Goal: Information Seeking & Learning: Understand process/instructions

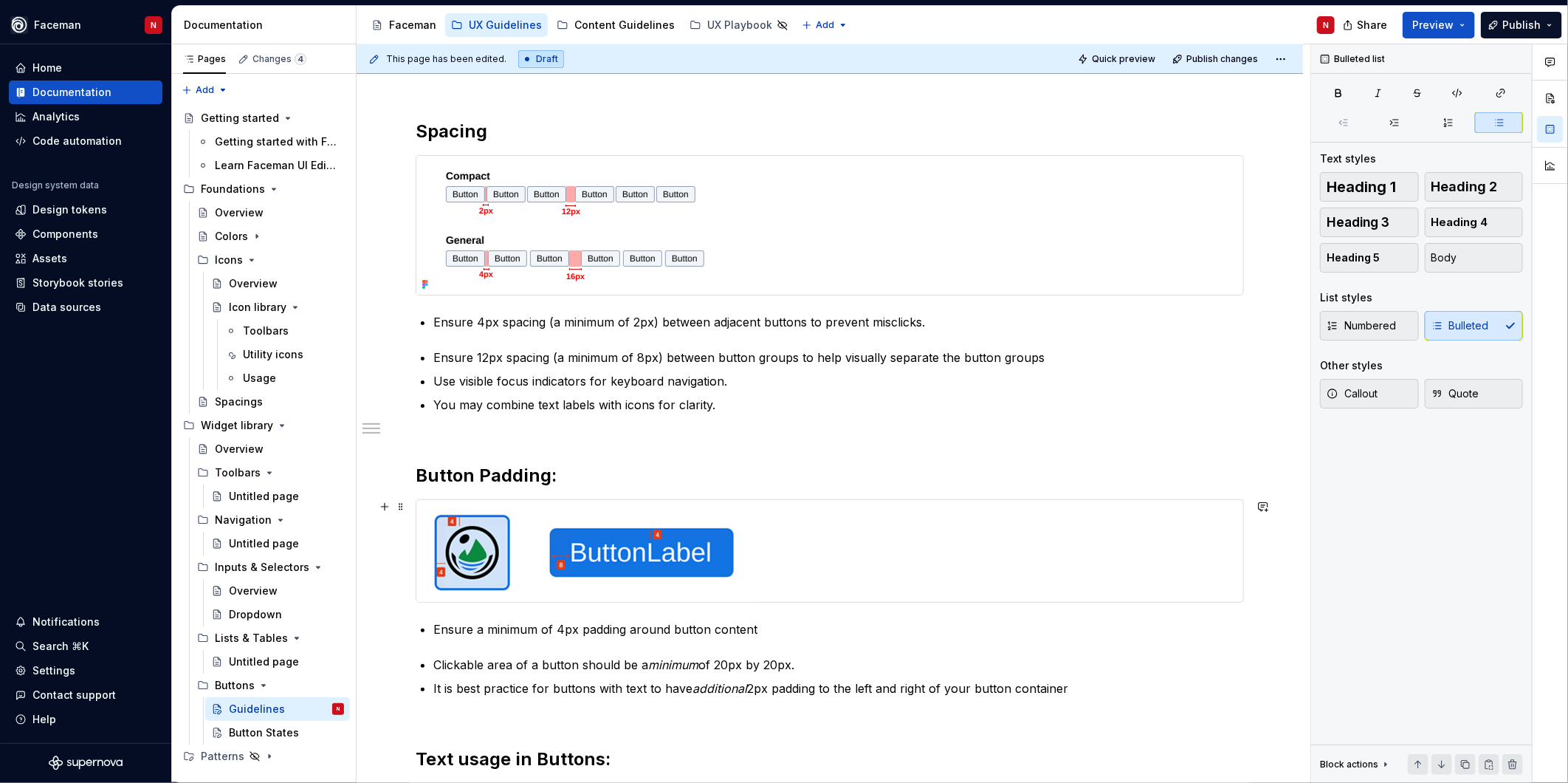
scroll to position [164, 0]
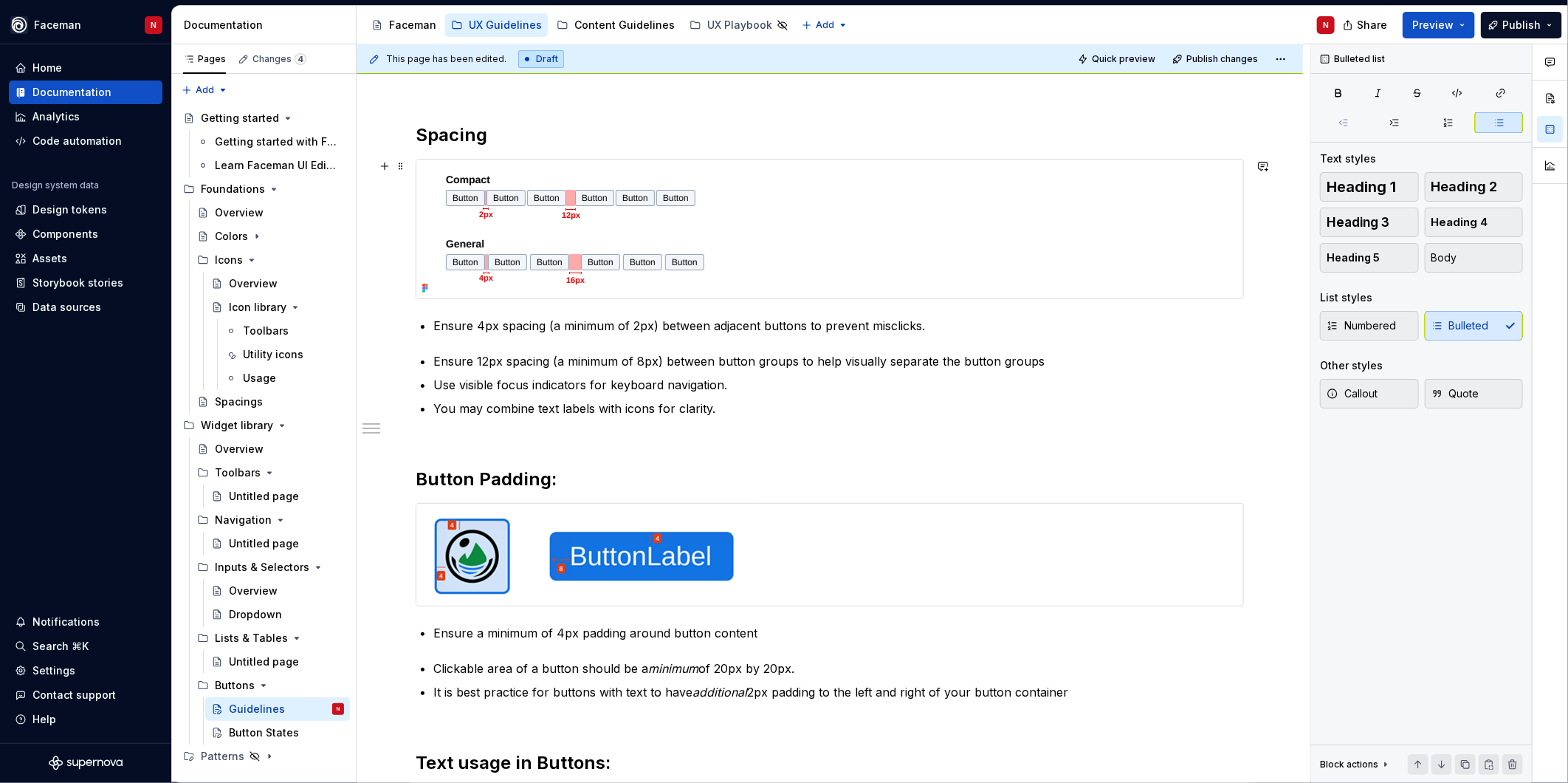
click at [761, 241] on div at bounding box center [829, 228] width 827 height 139
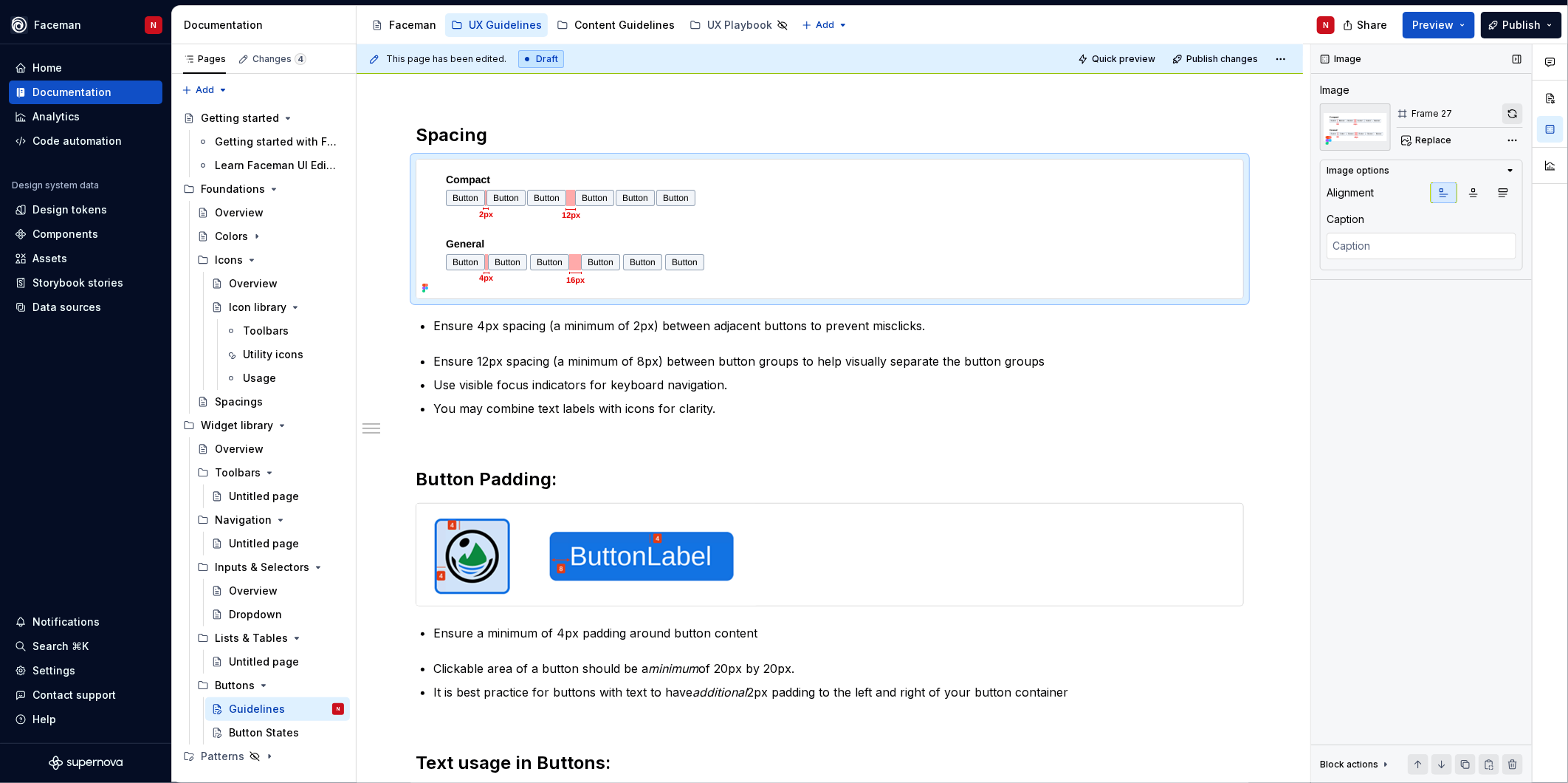
click at [1507, 113] on button "button" at bounding box center [1512, 114] width 21 height 21
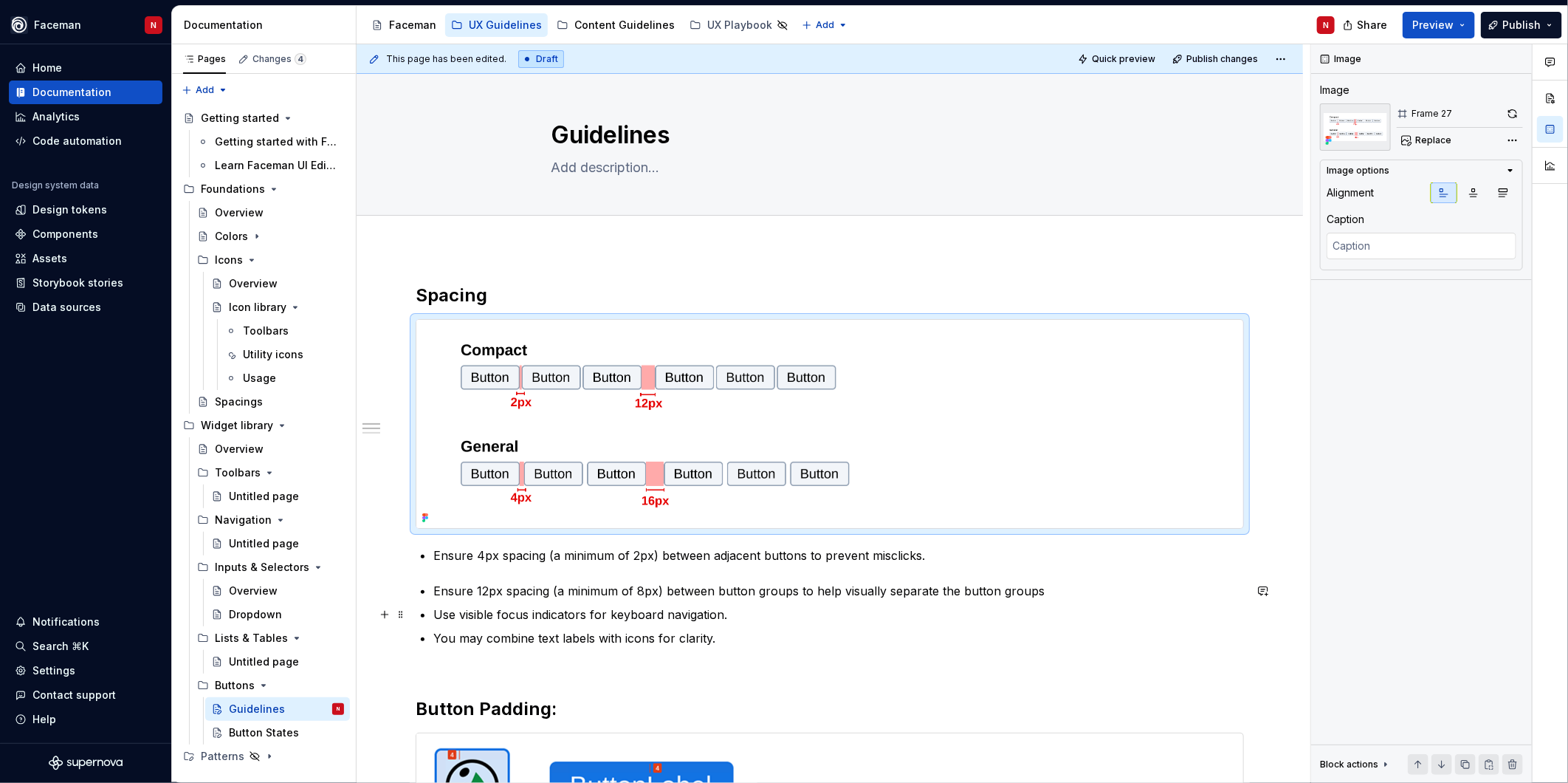
scroll to position [0, 0]
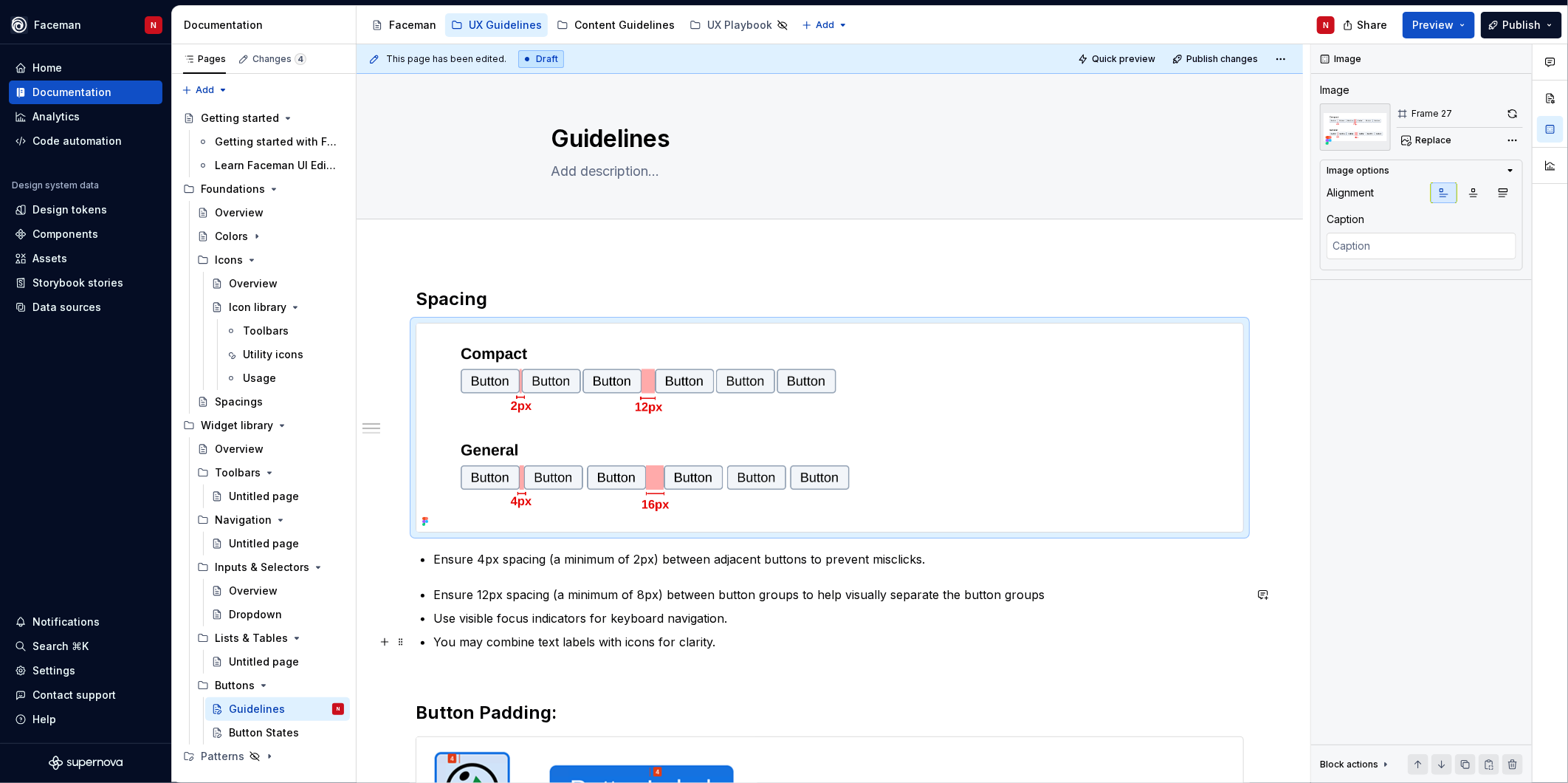
click at [831, 633] on p "You may combine text labels with icons for clarity." at bounding box center [838, 642] width 811 height 18
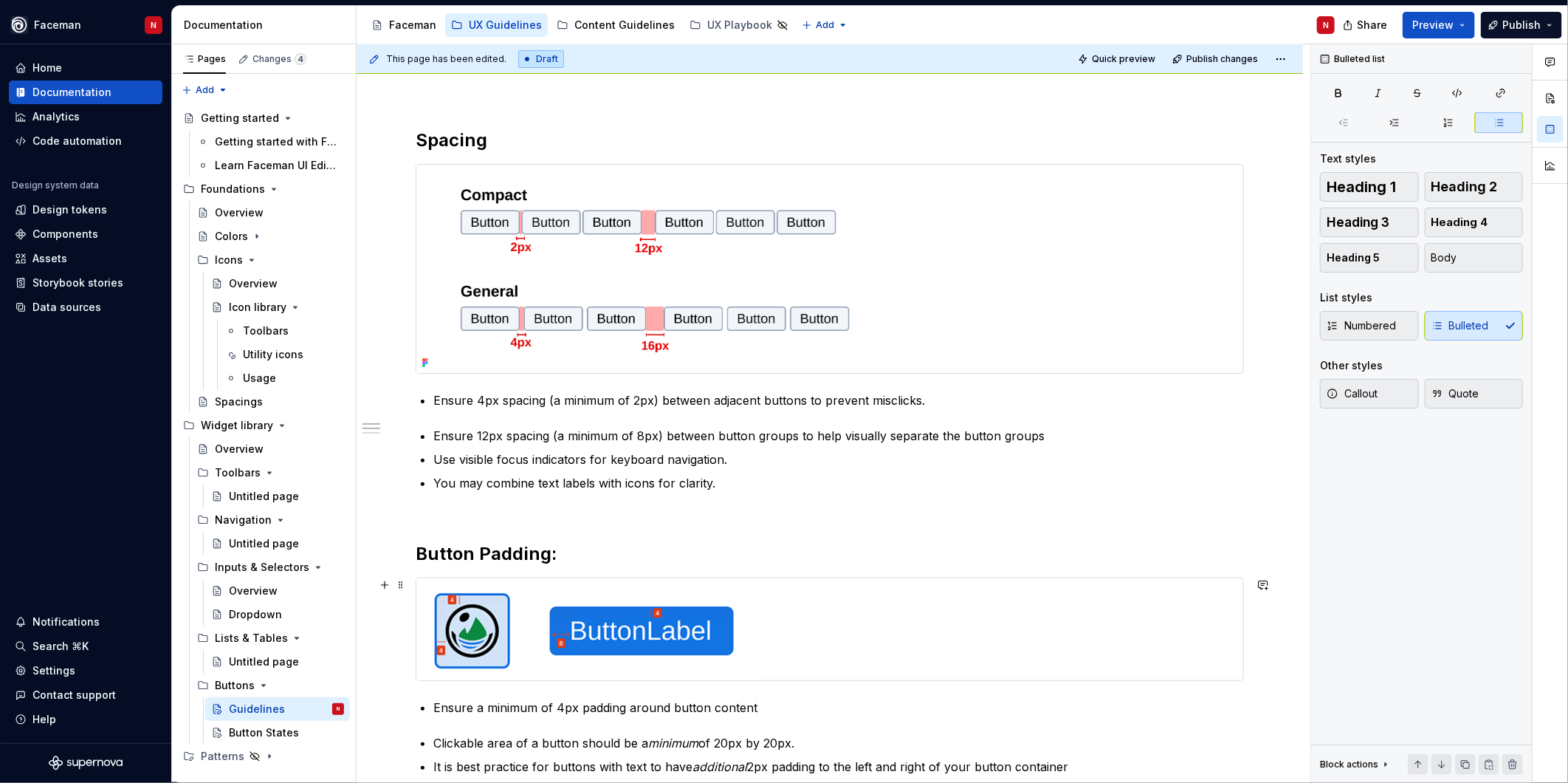
scroll to position [246, 0]
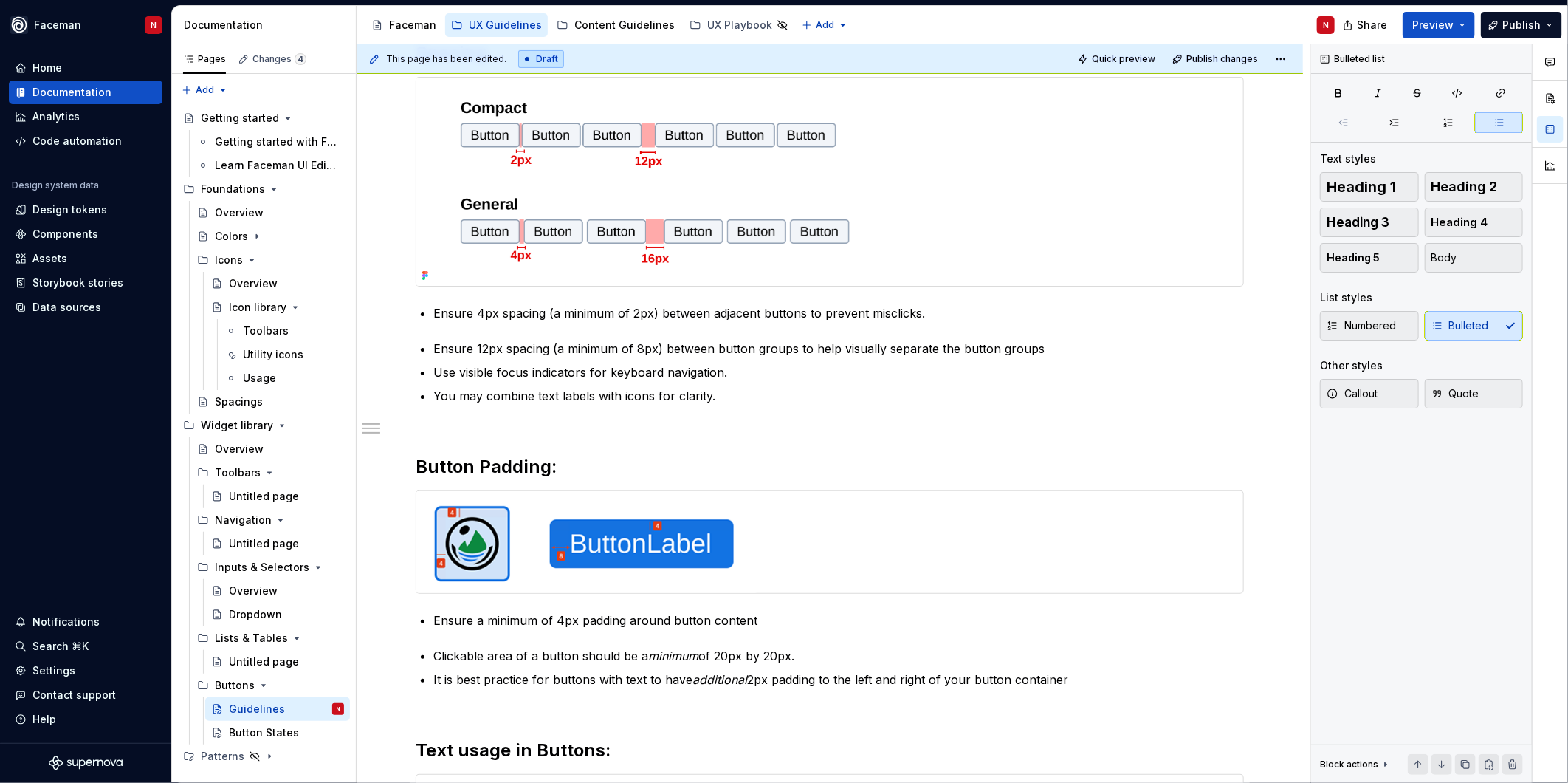
click at [446, 643] on div "**********" at bounding box center [829, 506] width 828 height 929
click at [443, 636] on div "**********" at bounding box center [829, 506] width 828 height 929
click at [414, 631] on div "**********" at bounding box center [830, 614] width 946 height 1217
click at [435, 613] on p "Ensure a minimum of 4px padding around button content" at bounding box center [838, 621] width 811 height 18
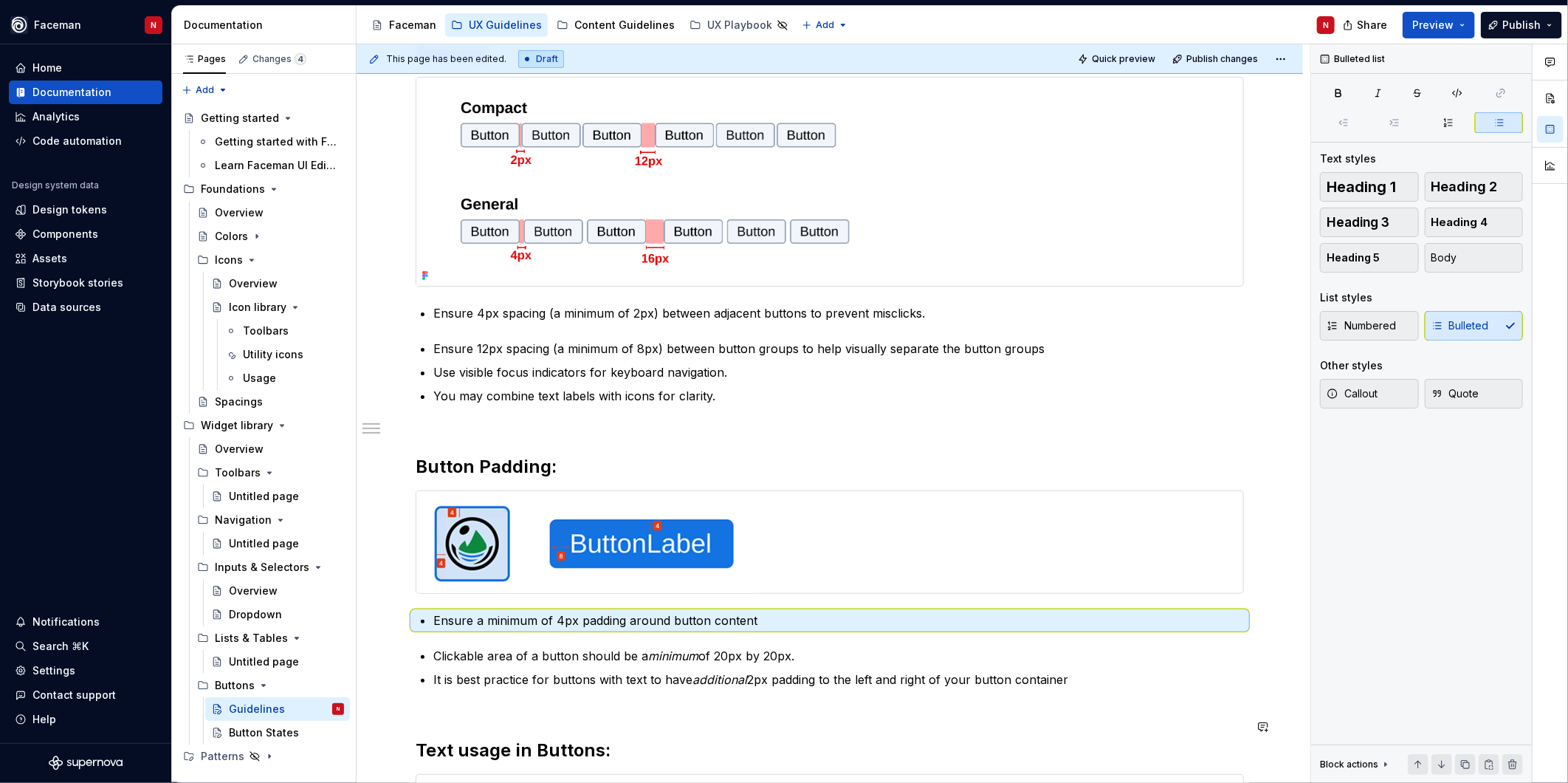
click at [580, 690] on div "**********" at bounding box center [829, 506] width 828 height 929
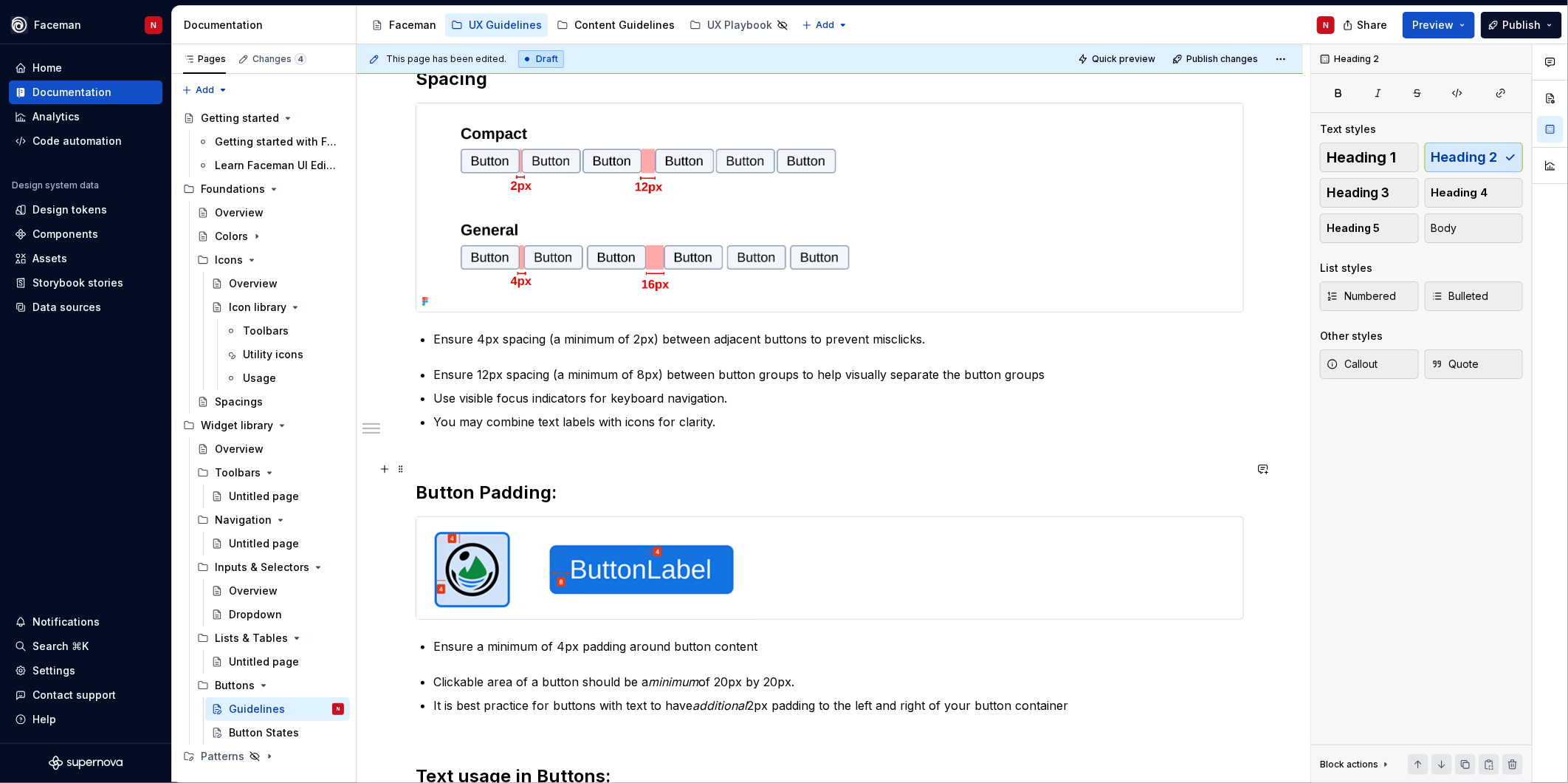
scroll to position [328, 0]
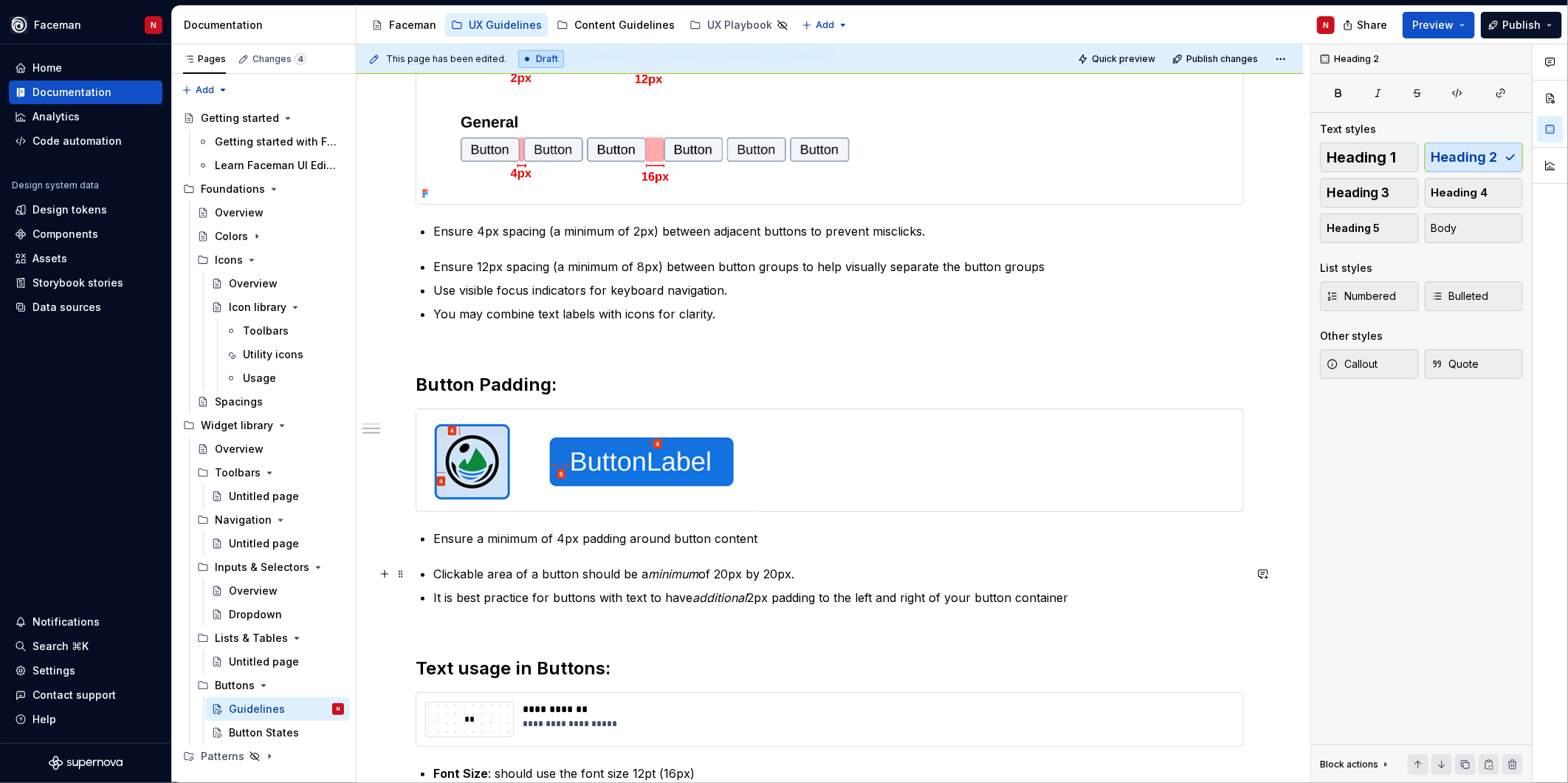
type textarea "*"
click at [802, 489] on div at bounding box center [829, 460] width 827 height 102
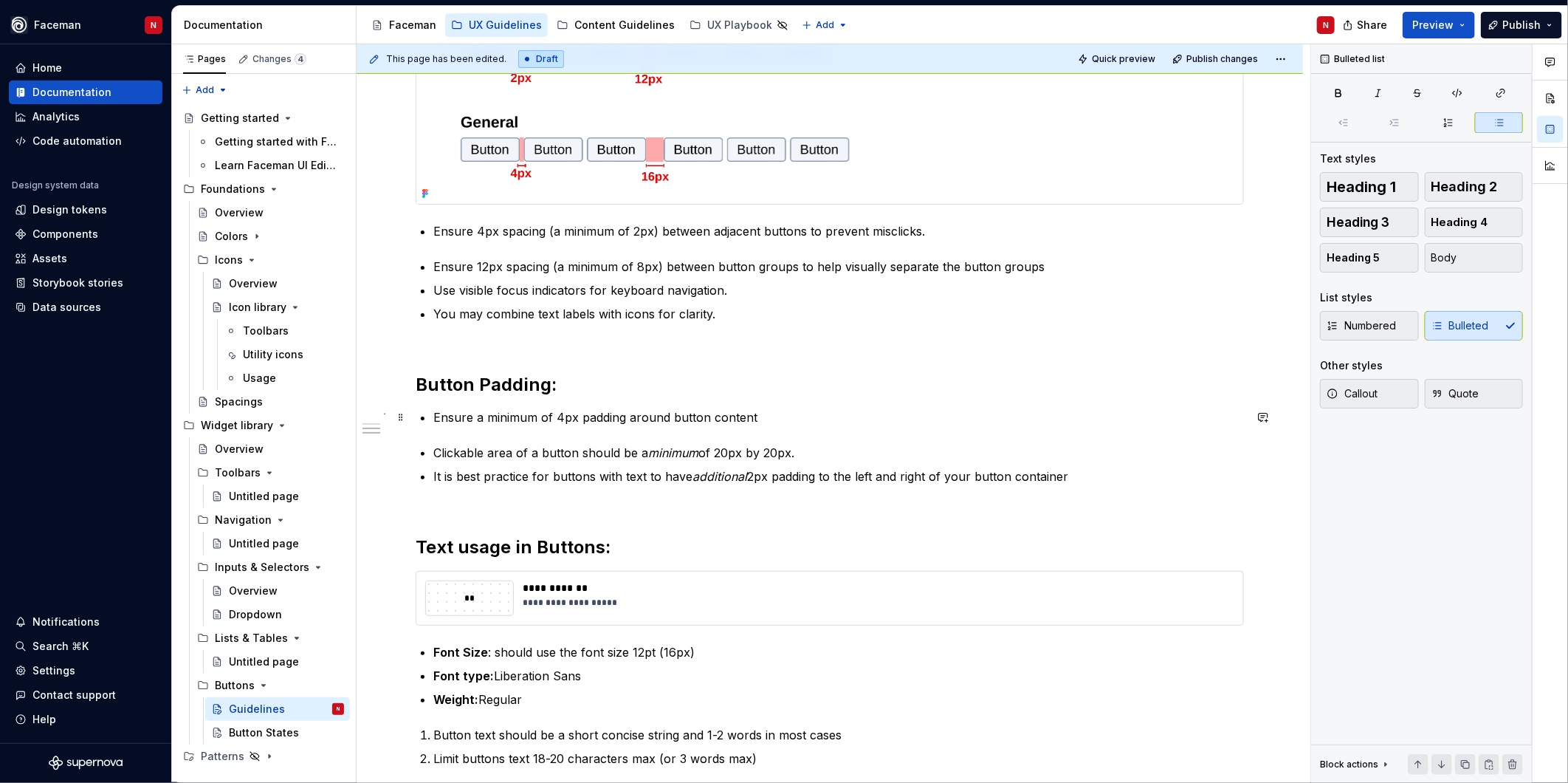
click at [430, 416] on div "**********" at bounding box center [829, 363] width 828 height 808
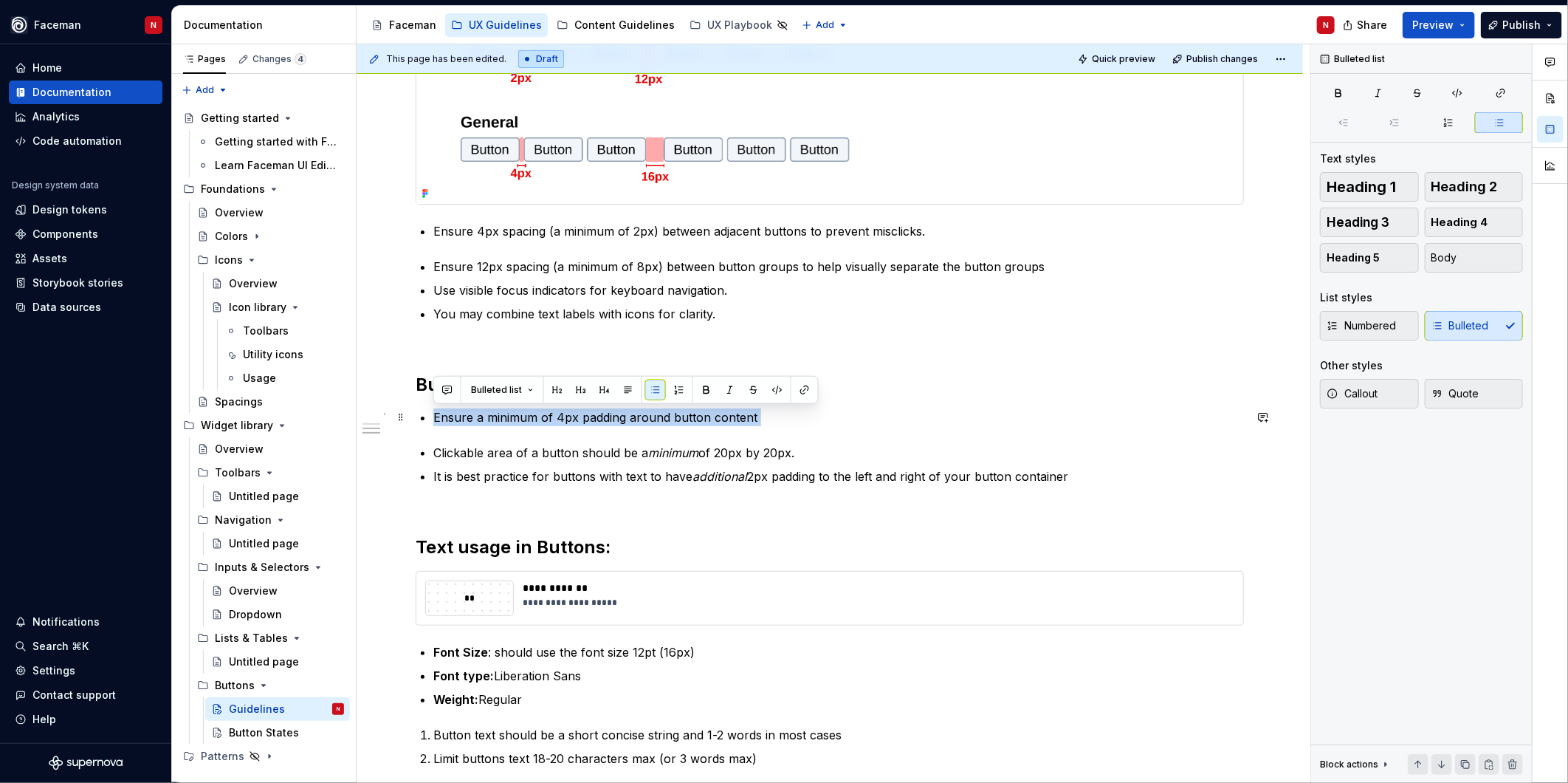
click at [430, 416] on div "**********" at bounding box center [829, 363] width 828 height 808
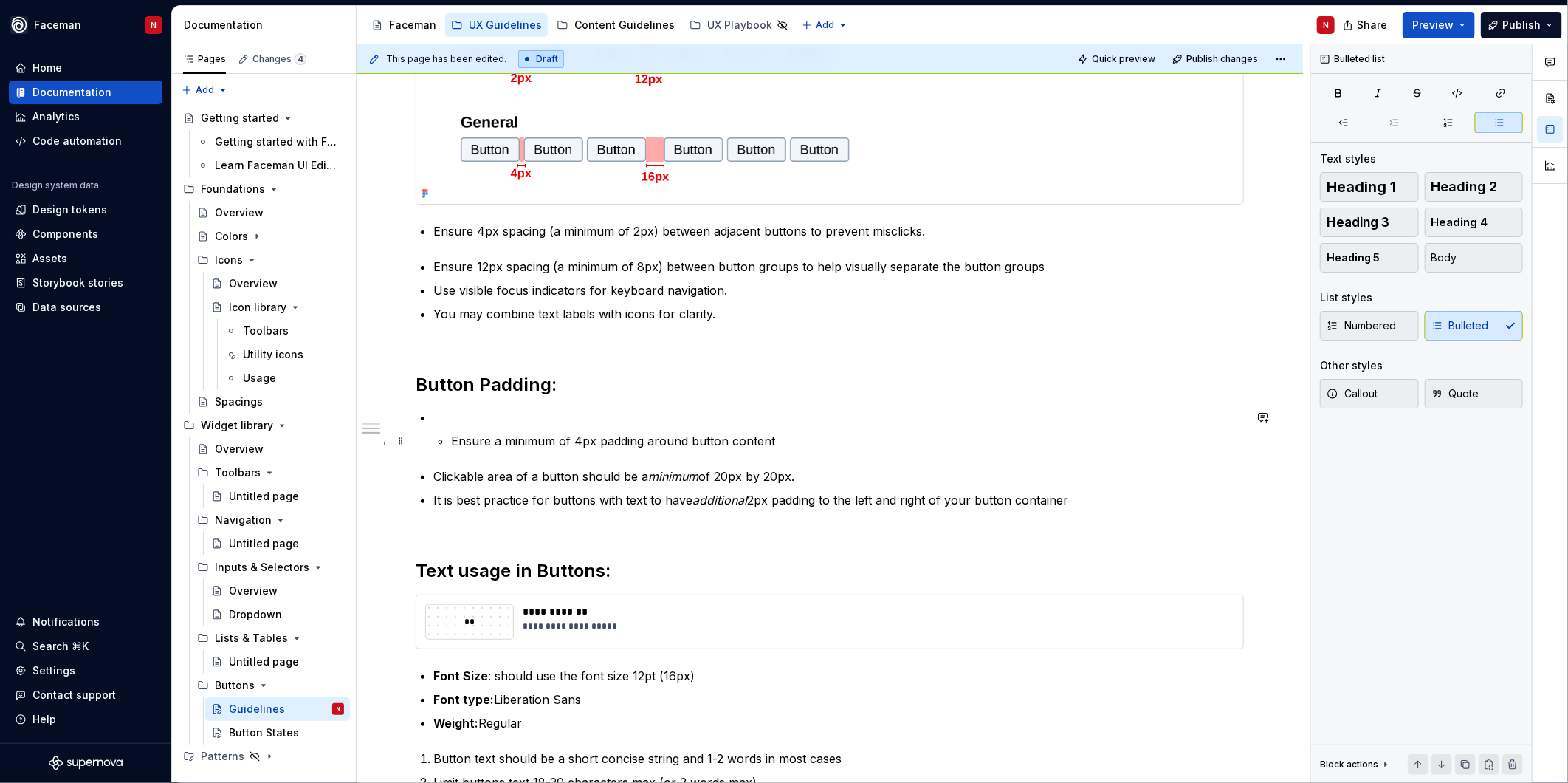
click at [451, 441] on p "Ensure a minimum of 4px padding around button content" at bounding box center [847, 441] width 793 height 18
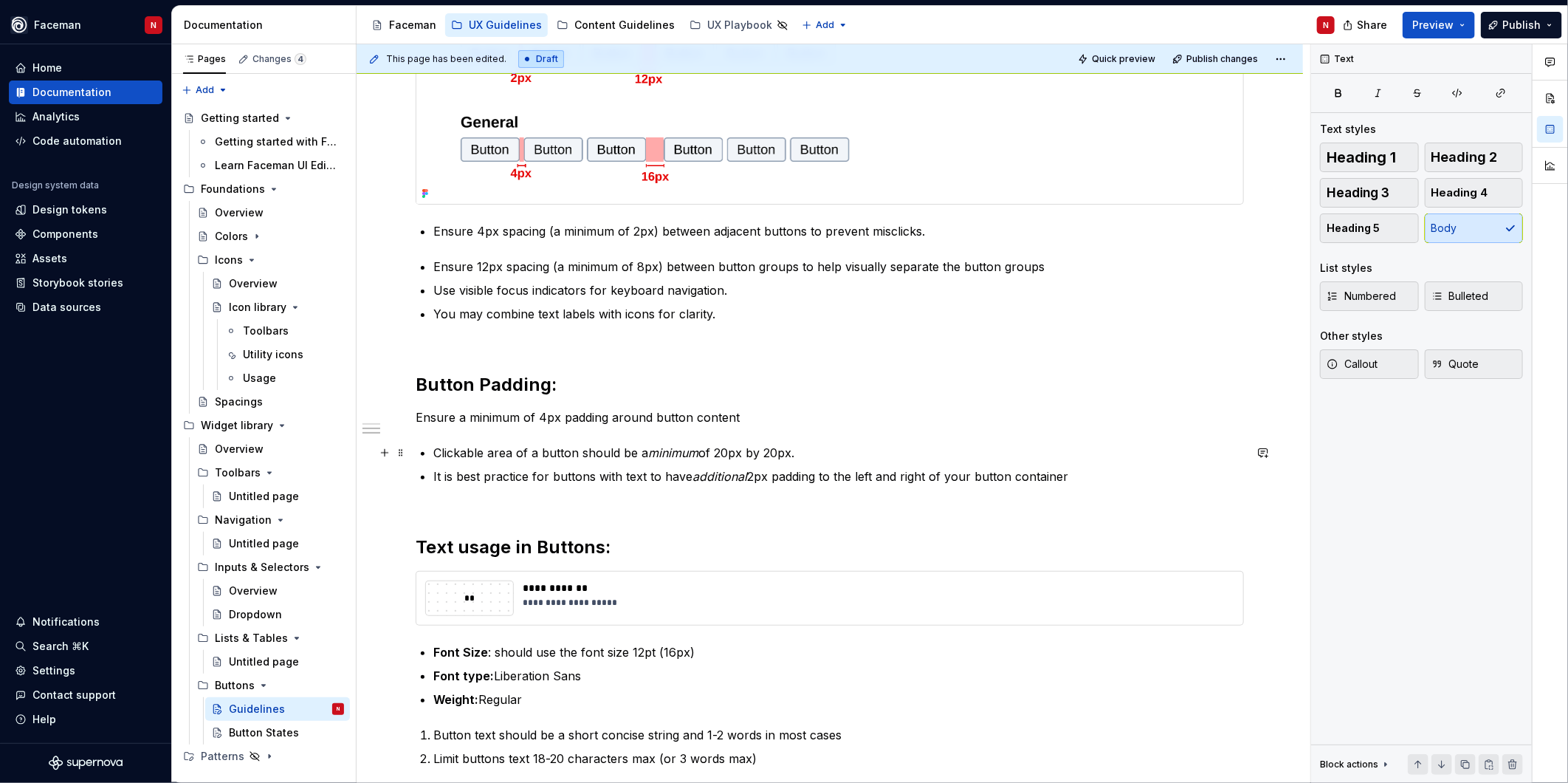
click at [437, 450] on p "Clickable area of a button should be a minimum of 20px by 20px." at bounding box center [838, 453] width 811 height 18
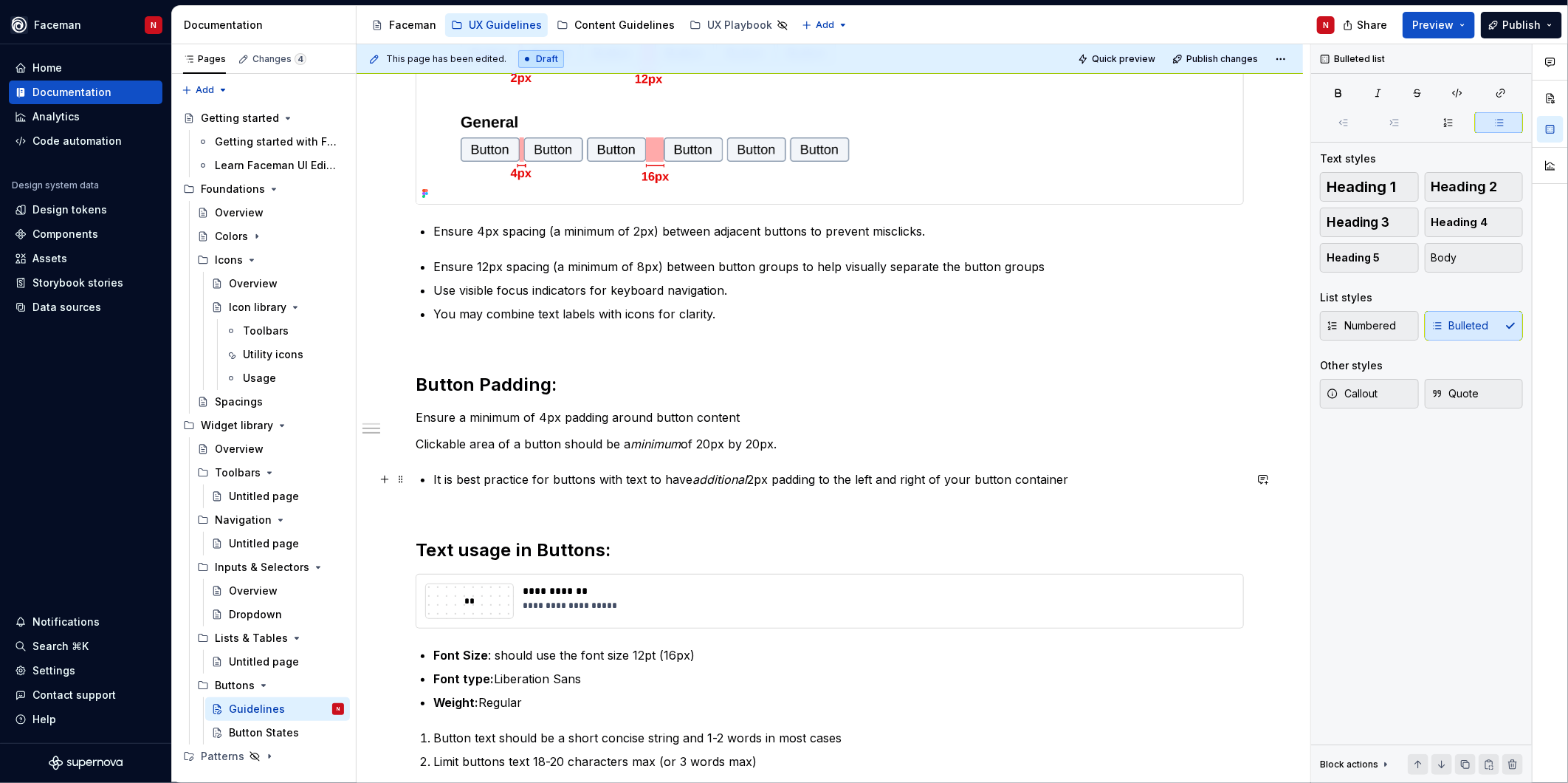
click at [437, 474] on p "It is best practice for buttons with text to have additional 2px padding to the…" at bounding box center [838, 479] width 811 height 18
click at [430, 479] on div "**********" at bounding box center [829, 364] width 828 height 811
click at [415, 419] on p "Ensure a minimum of 4px padding around button content" at bounding box center [829, 417] width 828 height 18
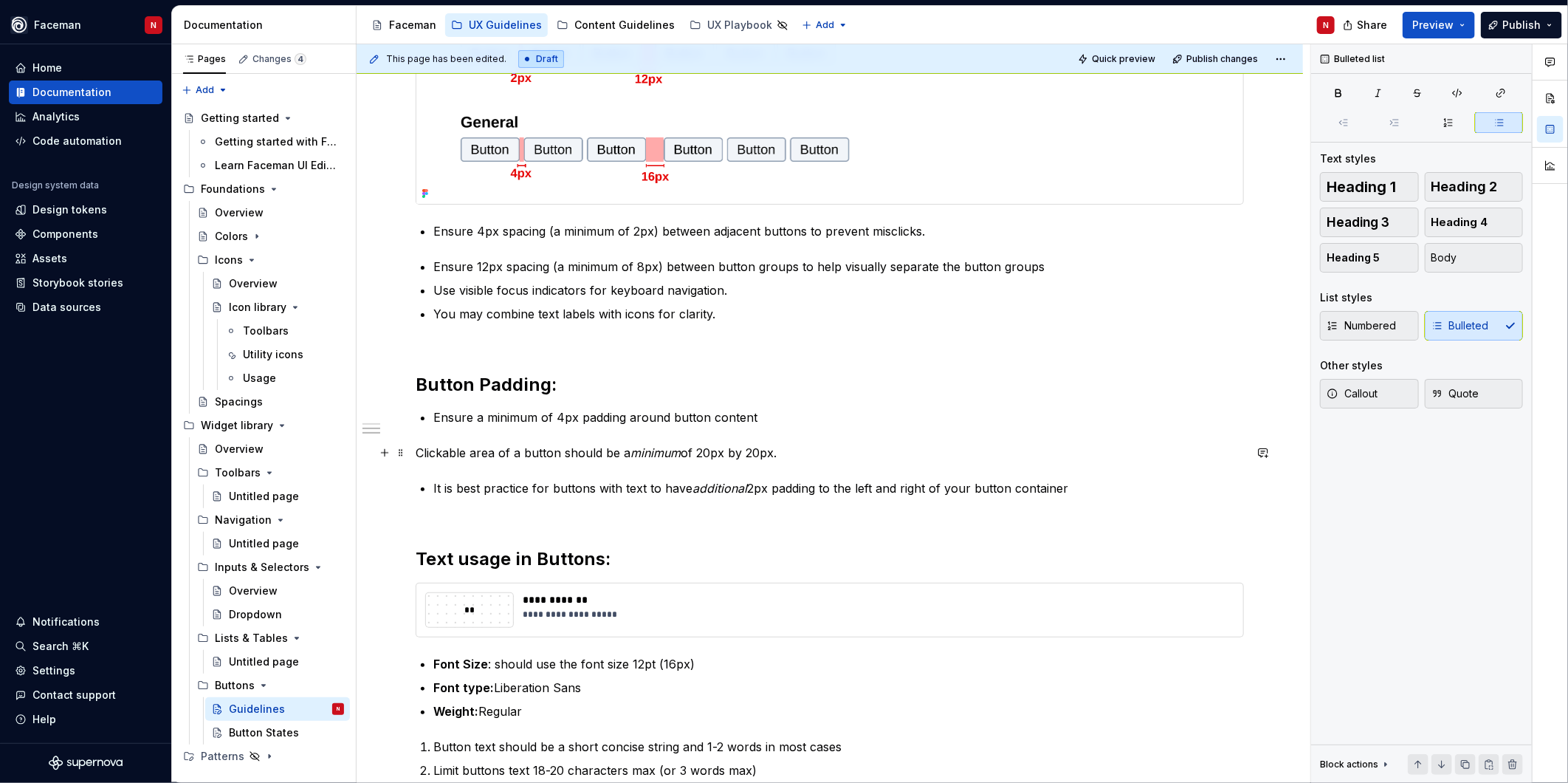
click at [416, 450] on p "Clickable area of a button should be a minimum of 20px by 20px." at bounding box center [829, 453] width 828 height 18
click at [604, 533] on h2 "Text usage in Buttons:" at bounding box center [829, 547] width 828 height 47
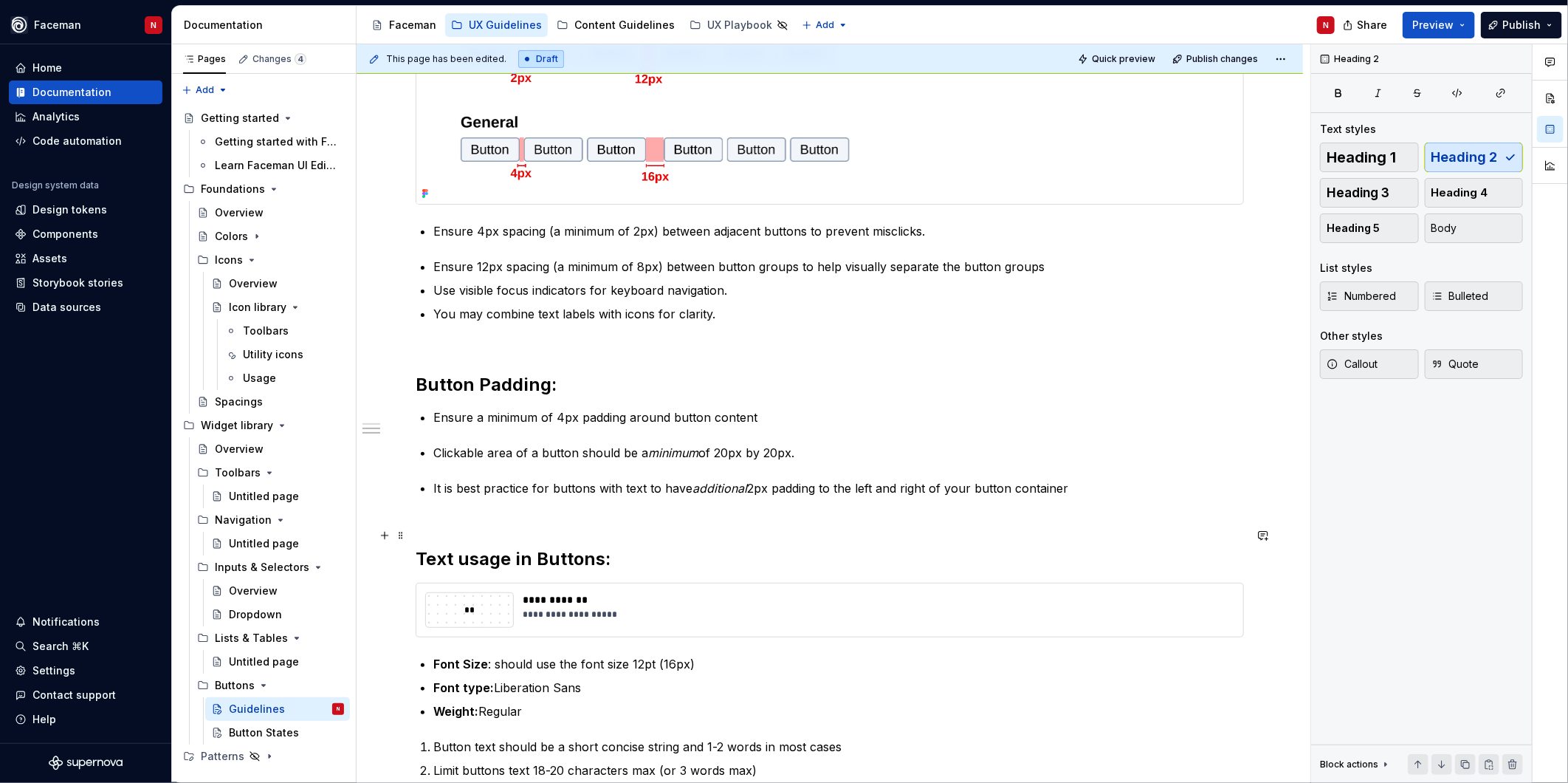
scroll to position [246, 0]
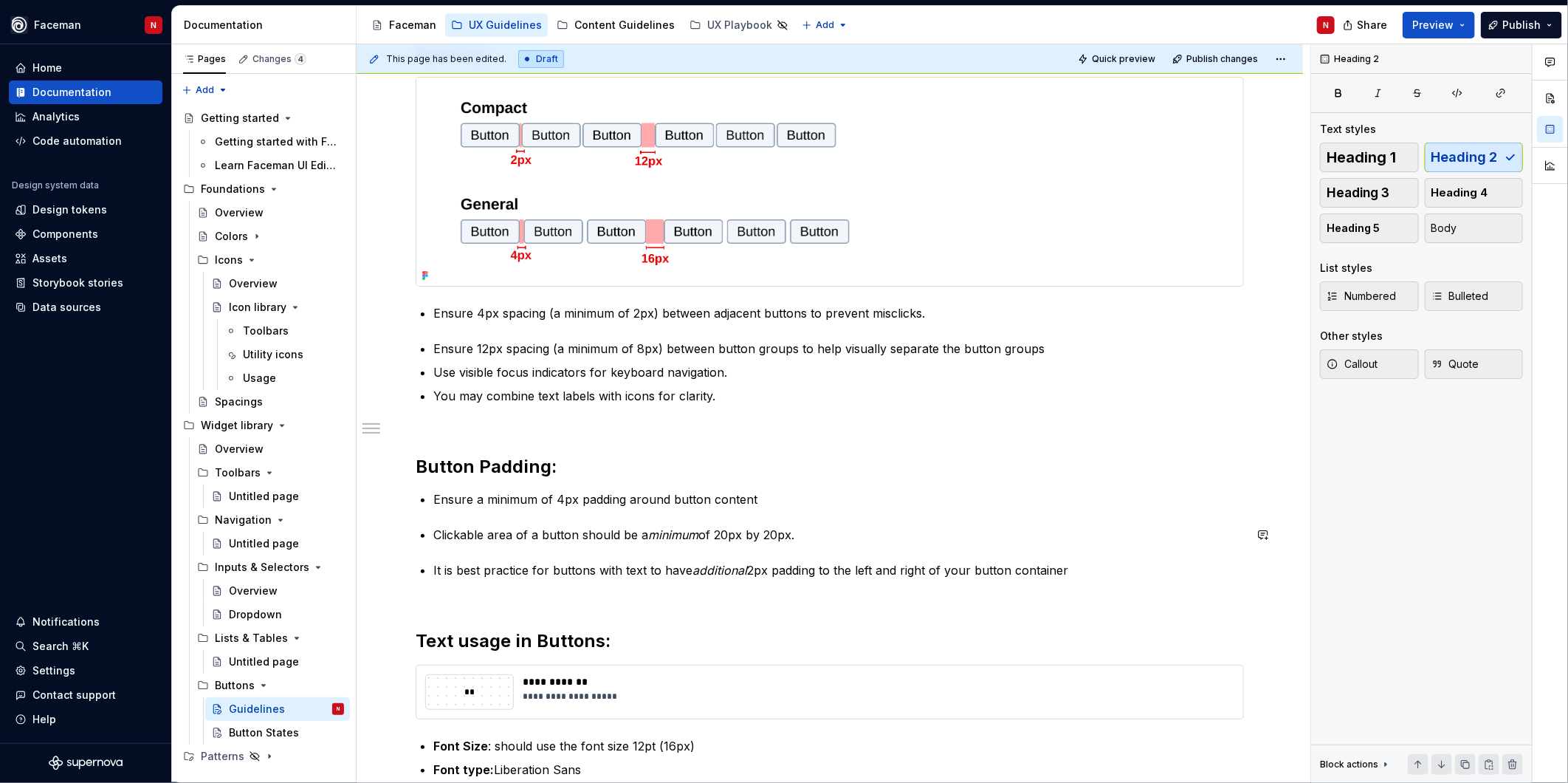
click at [432, 510] on div "**********" at bounding box center [829, 451] width 828 height 820
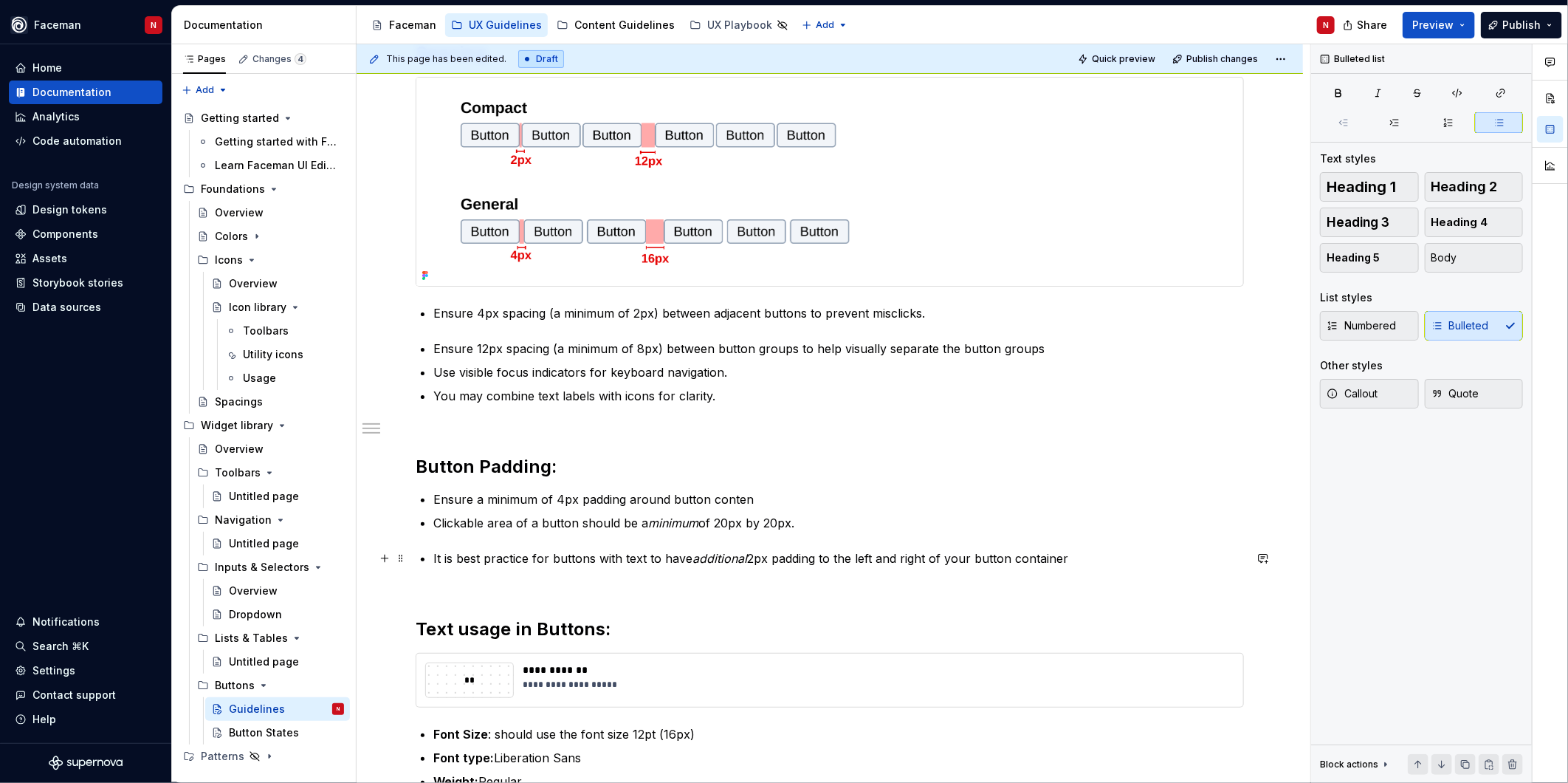
click at [435, 556] on p "It is best practice for buttons with text to have additional 2px padding to the…" at bounding box center [838, 559] width 811 height 18
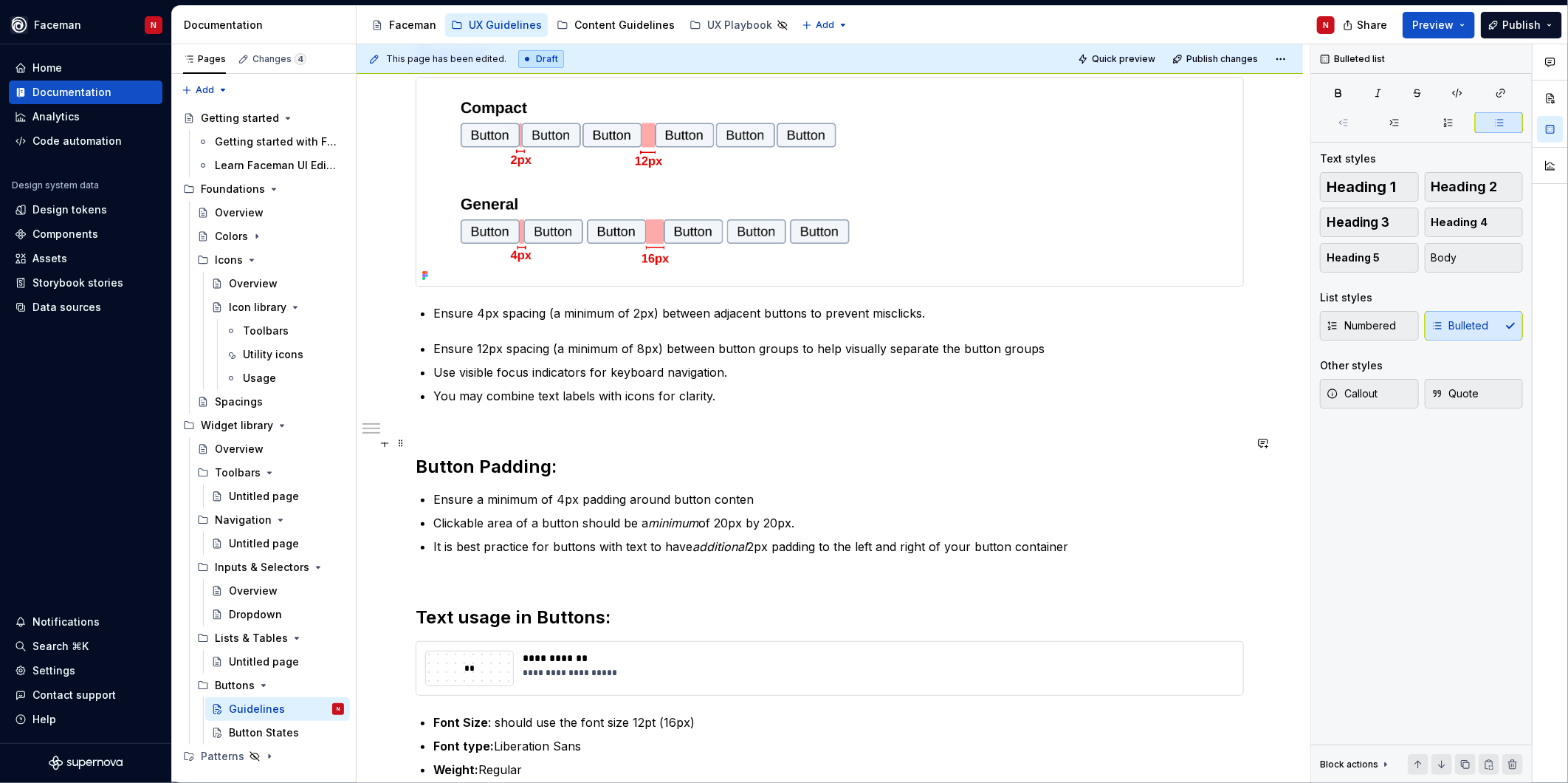
click at [574, 468] on h2 "Button Padding:" at bounding box center [829, 455] width 828 height 47
click at [624, 469] on h2 "Button Padding:" at bounding box center [829, 455] width 828 height 47
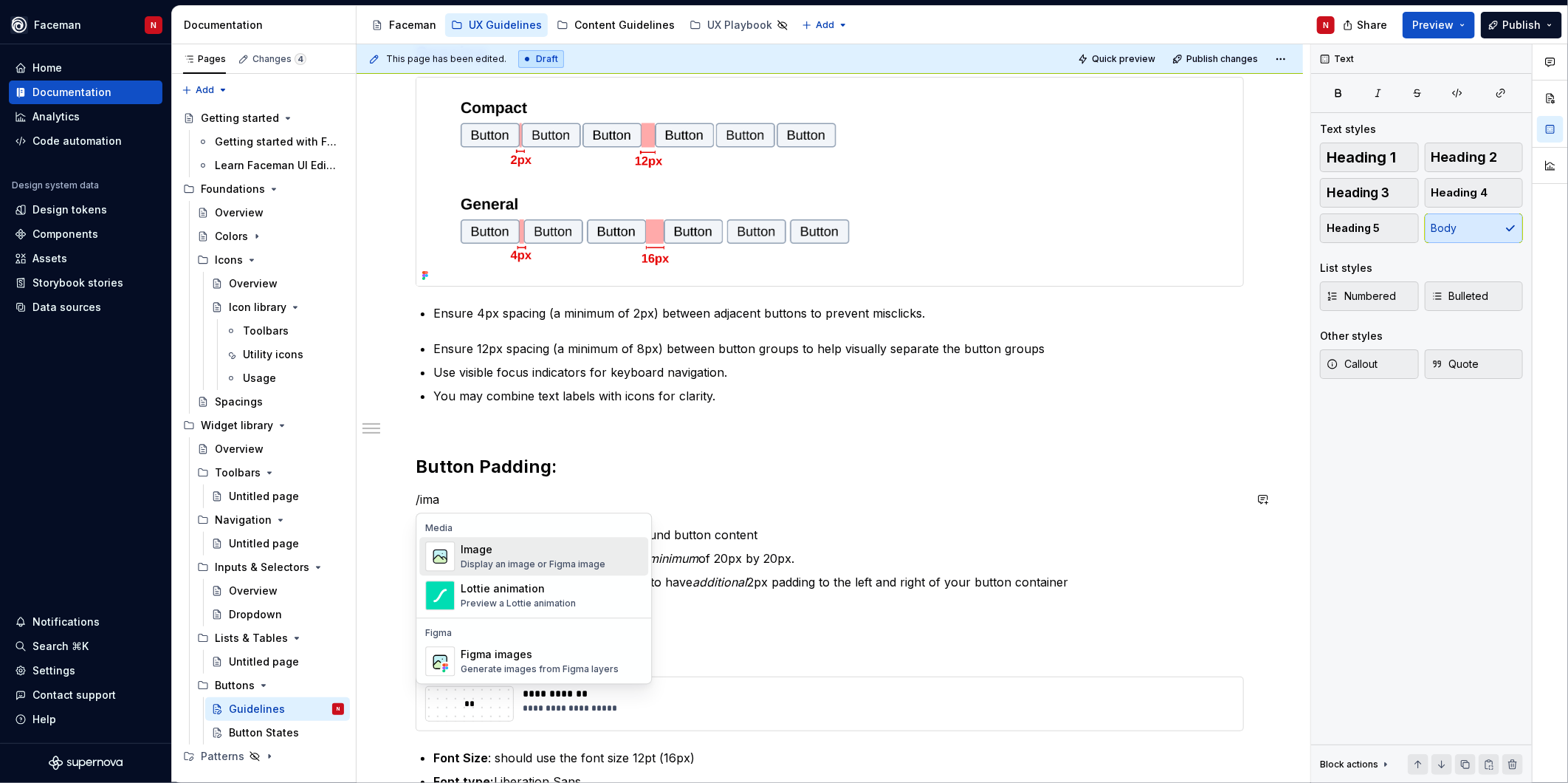
click at [584, 563] on div "Display an image or Figma image" at bounding box center [532, 564] width 144 height 12
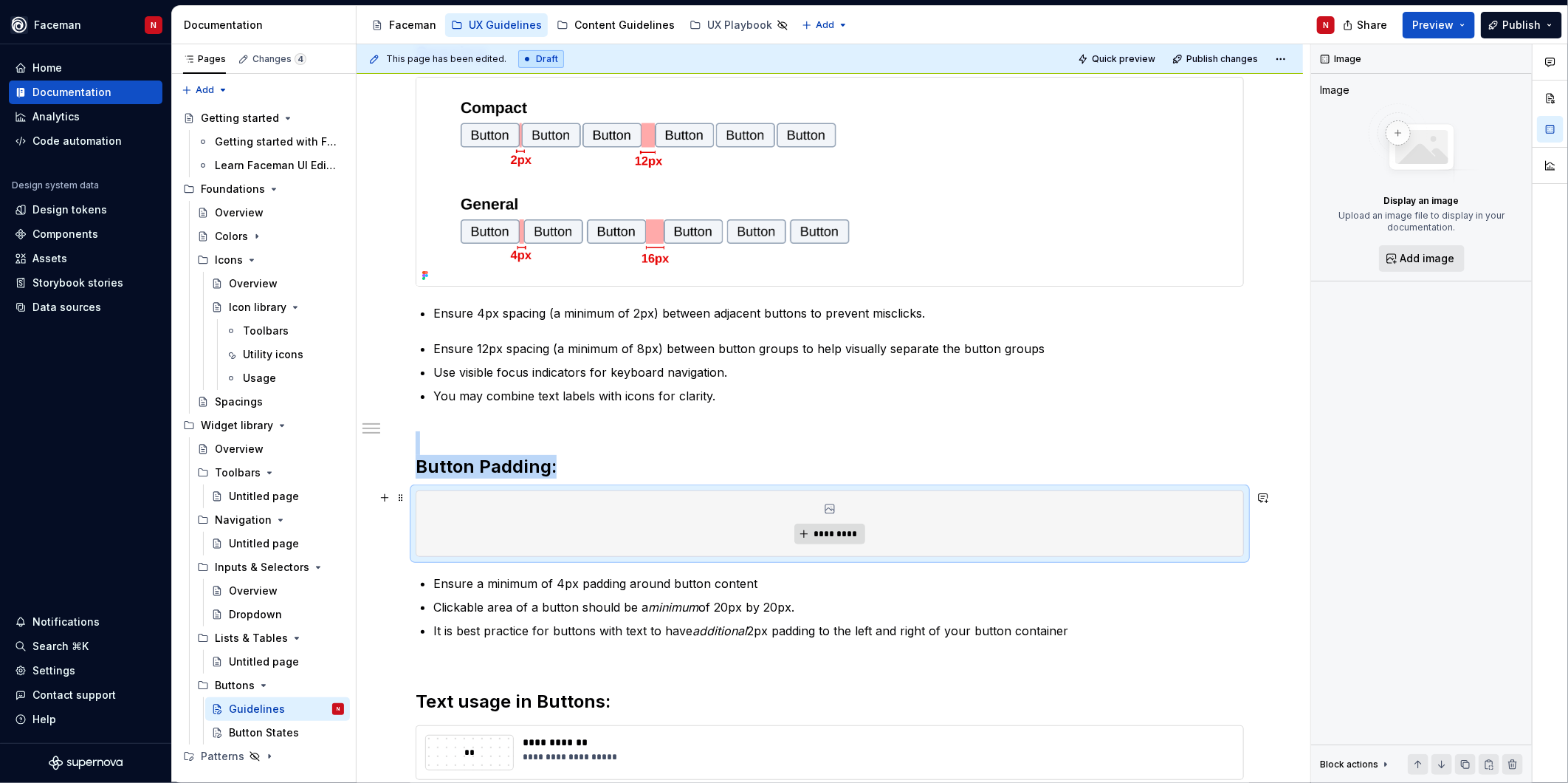
click at [838, 538] on span "*********" at bounding box center [835, 534] width 45 height 12
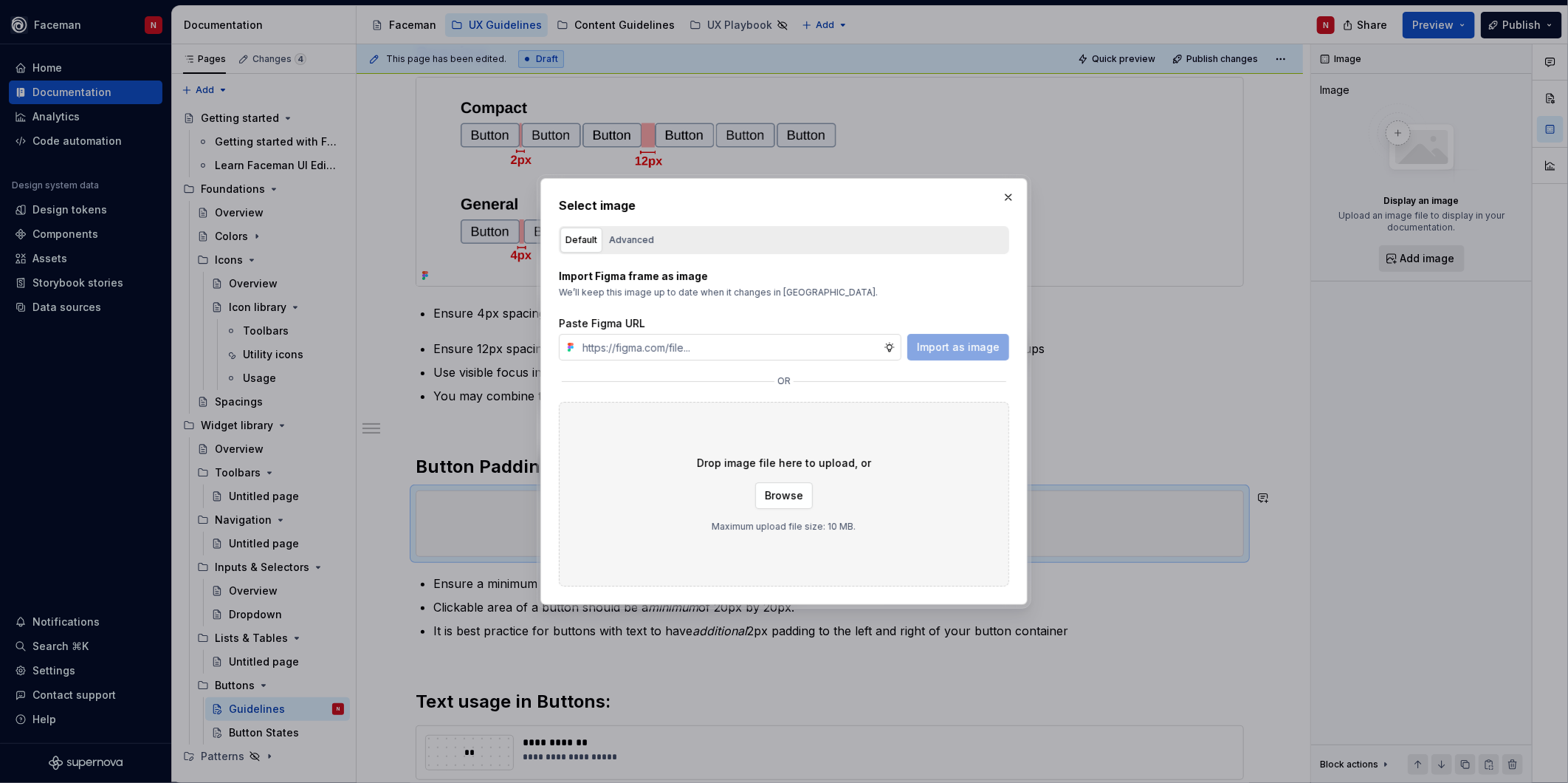
type textarea "*"
type input "Ensure a minimum of 4px padding around button content"
click at [977, 347] on span "Import as image" at bounding box center [958, 347] width 83 height 15
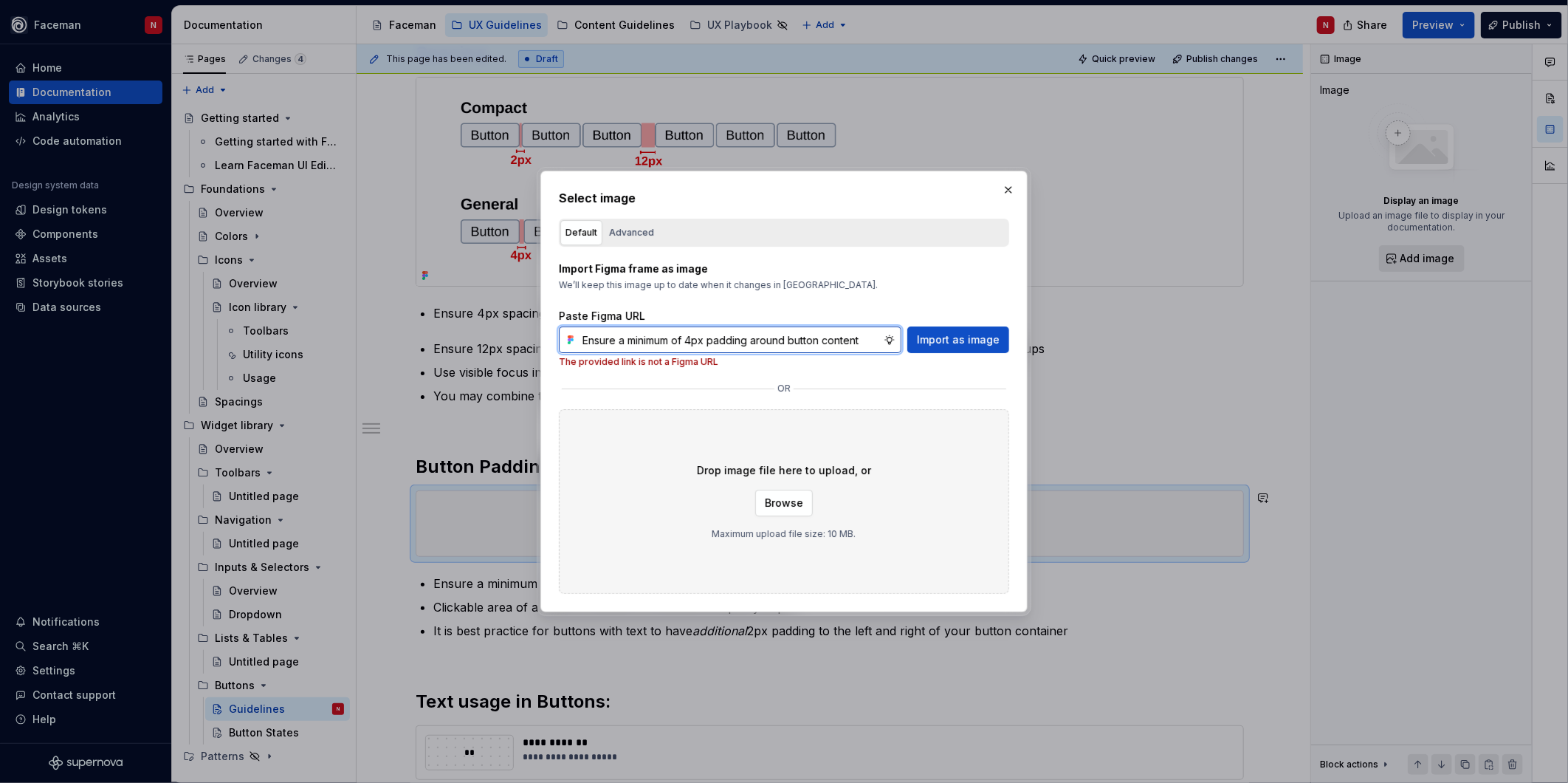
type textarea "*"
click at [785, 335] on input "Ensure a minimum of 4px padding around button content" at bounding box center [730, 340] width 307 height 27
paste input "[URL][DOMAIN_NAME]"
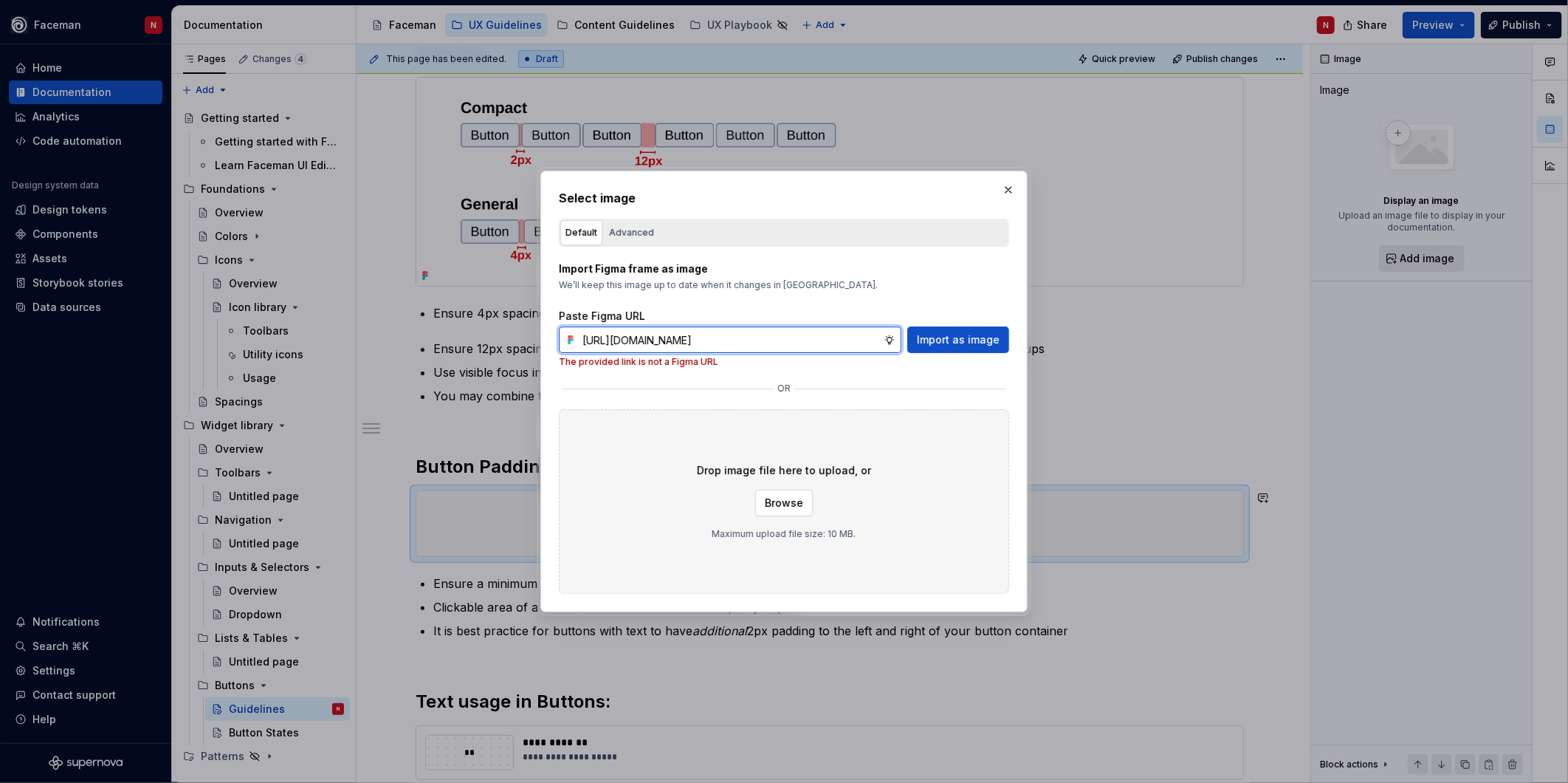
scroll to position [0, 340]
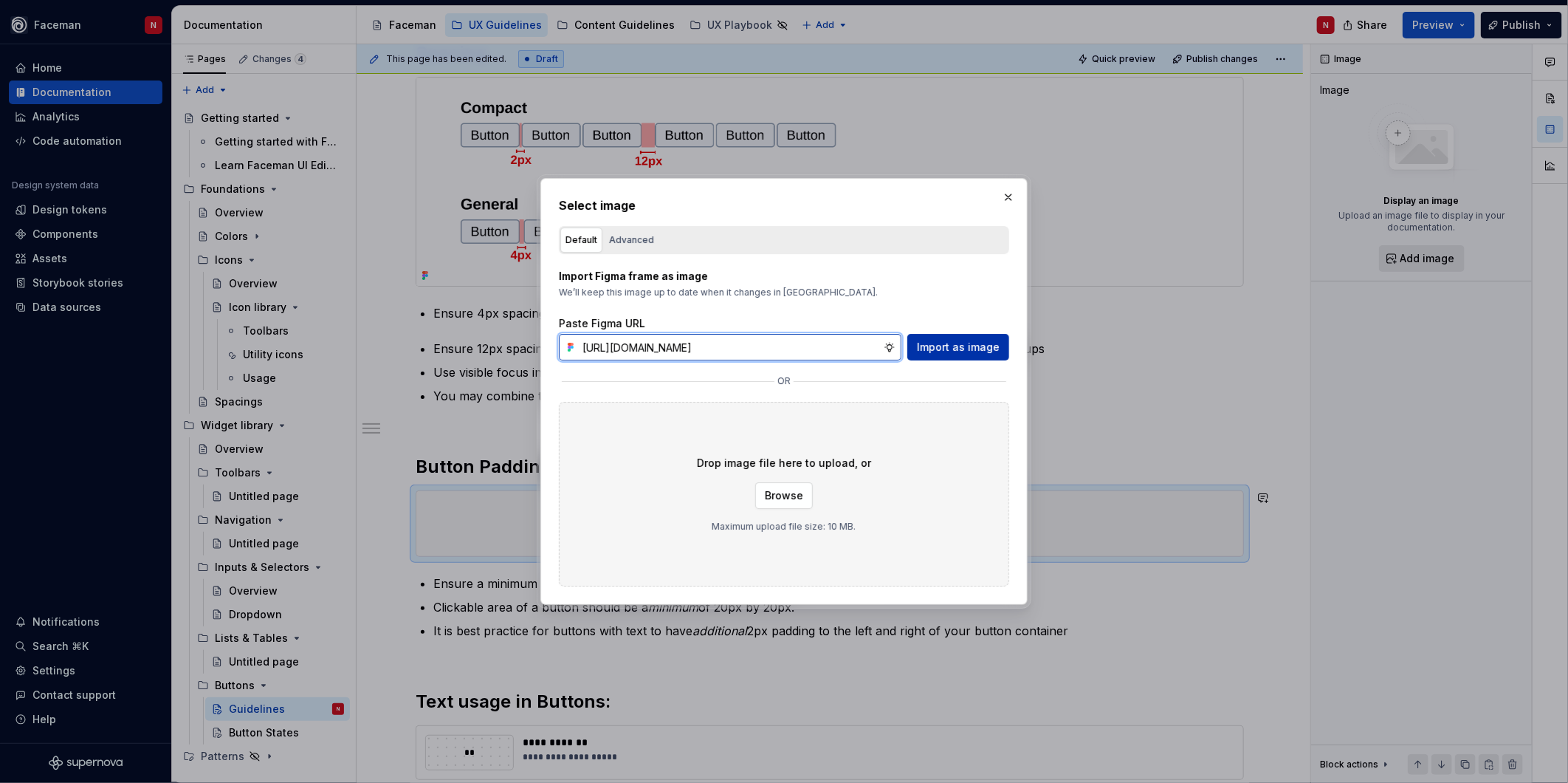
type input "[URL][DOMAIN_NAME]"
click at [977, 349] on span "Import as image" at bounding box center [958, 347] width 83 height 15
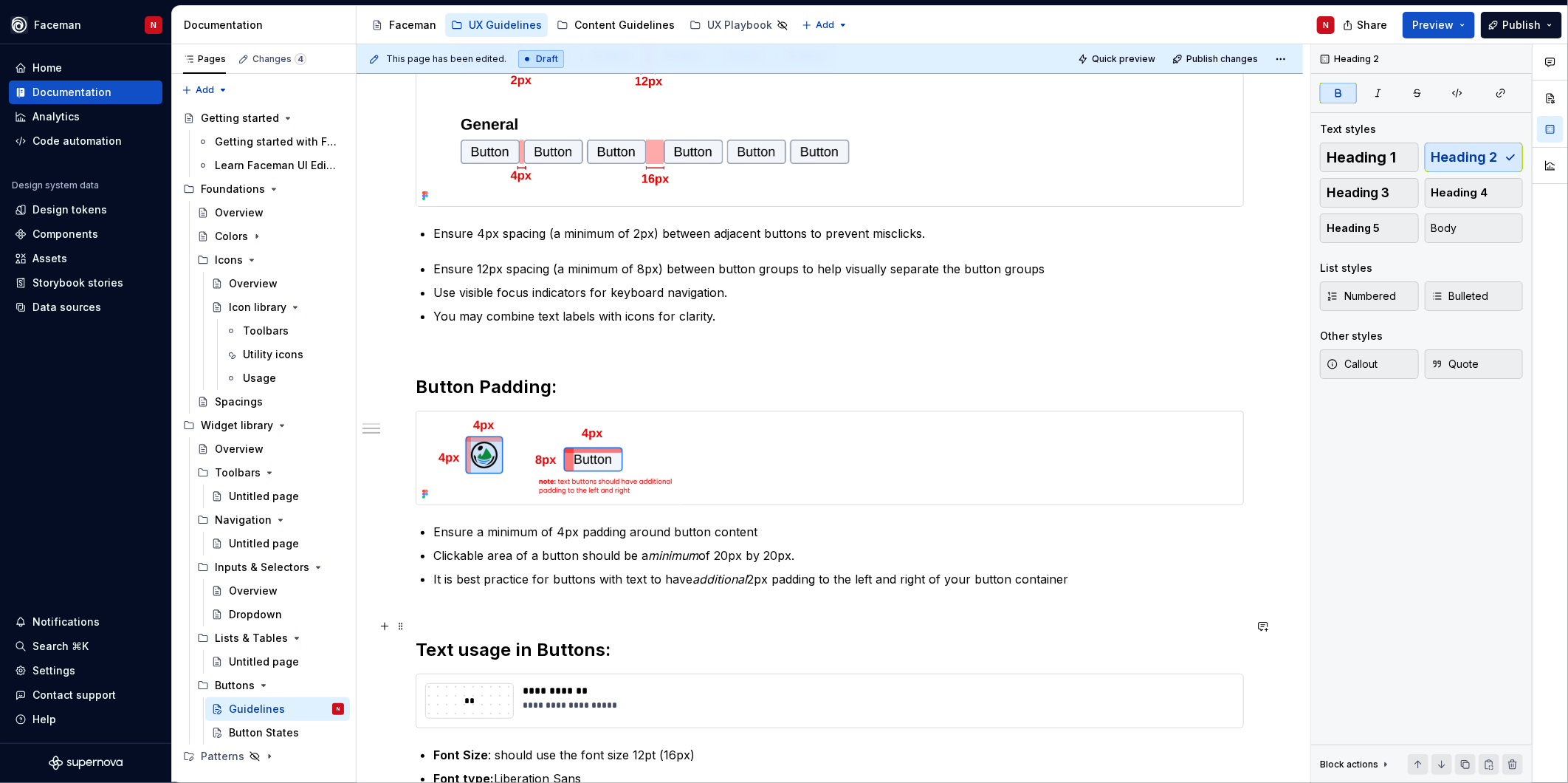
drag, startPoint x: 1020, startPoint y: 642, endPoint x: 881, endPoint y: 630, distance: 139.5
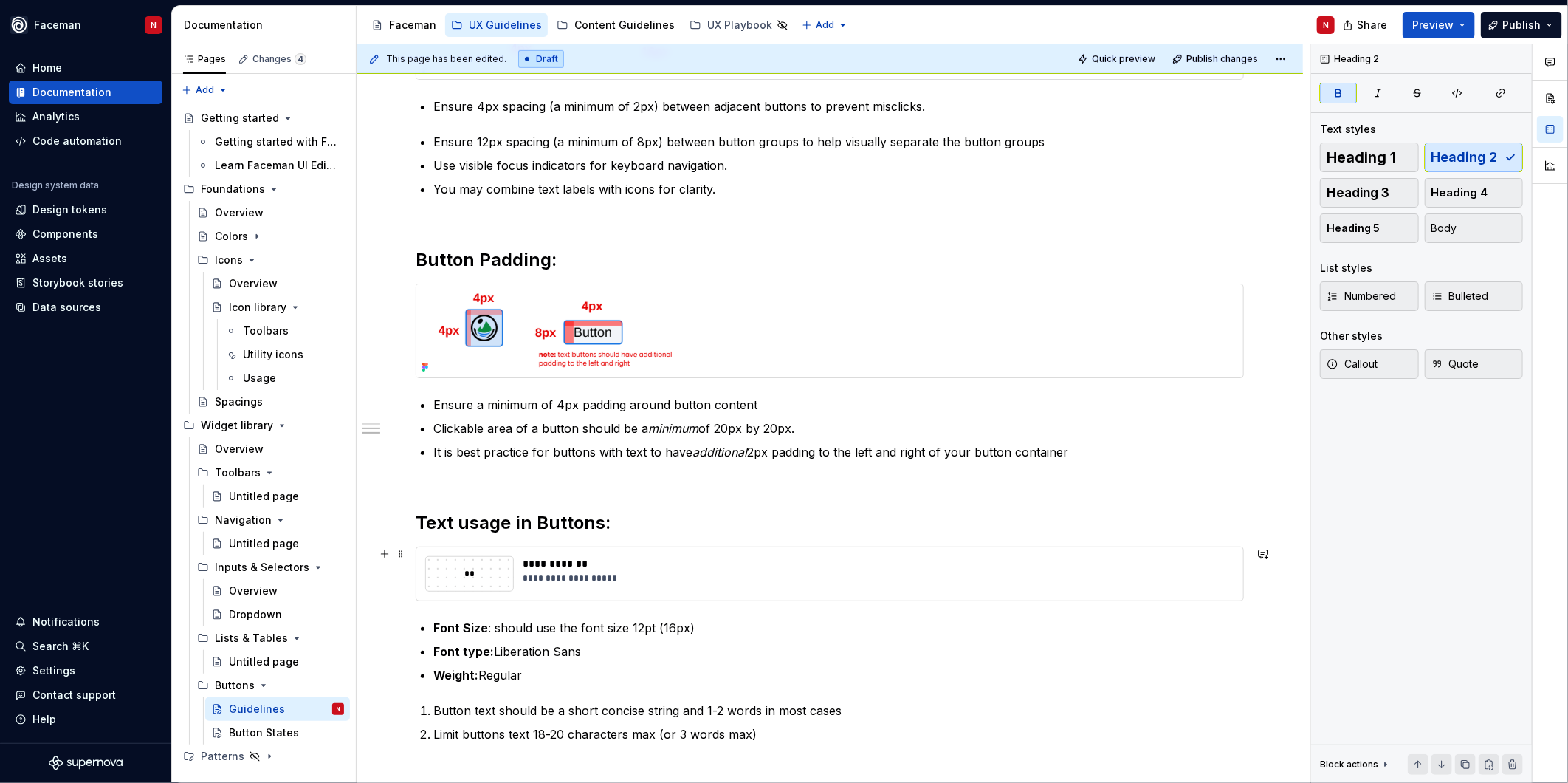
scroll to position [489, 0]
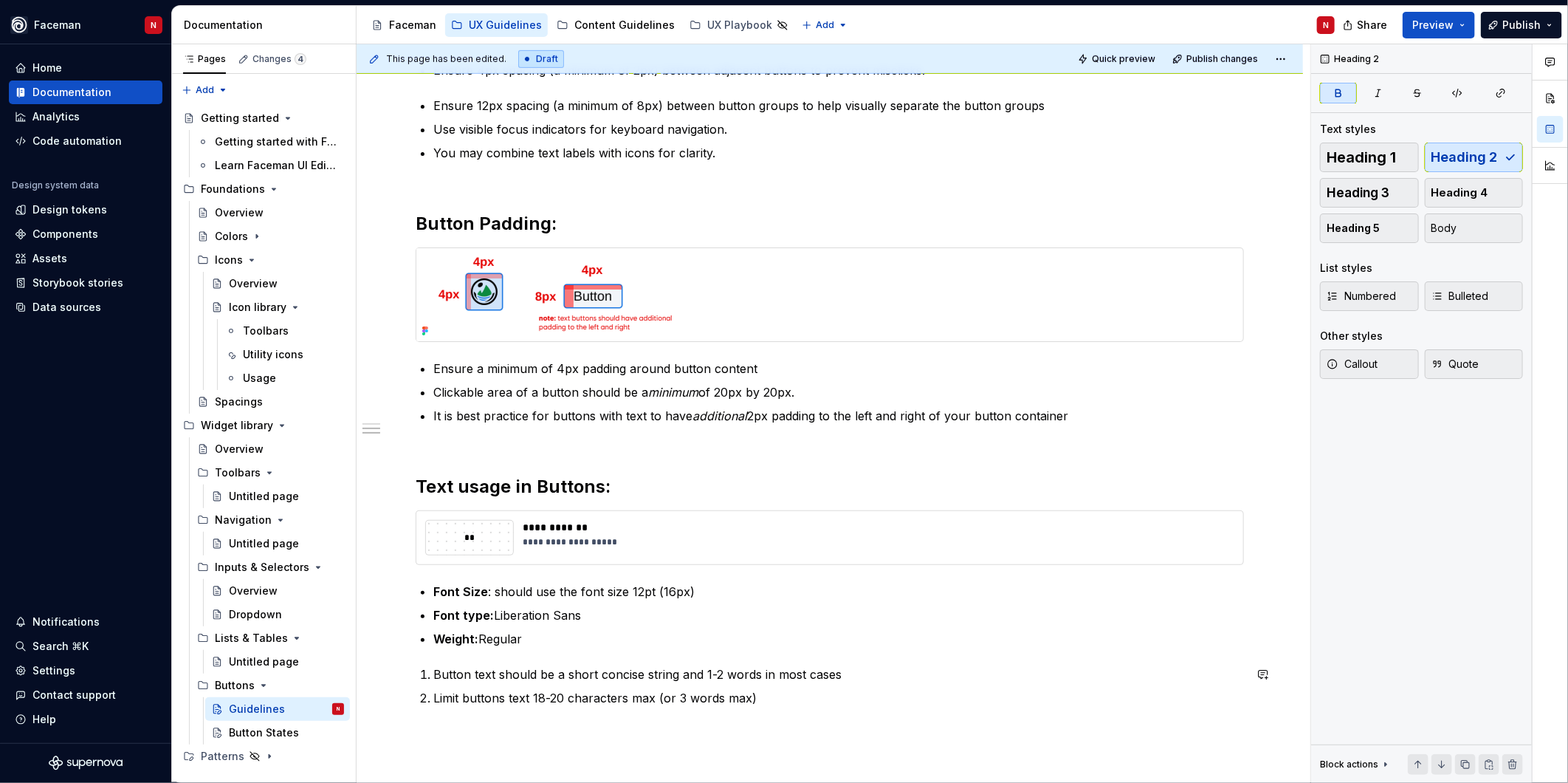
type textarea "*"
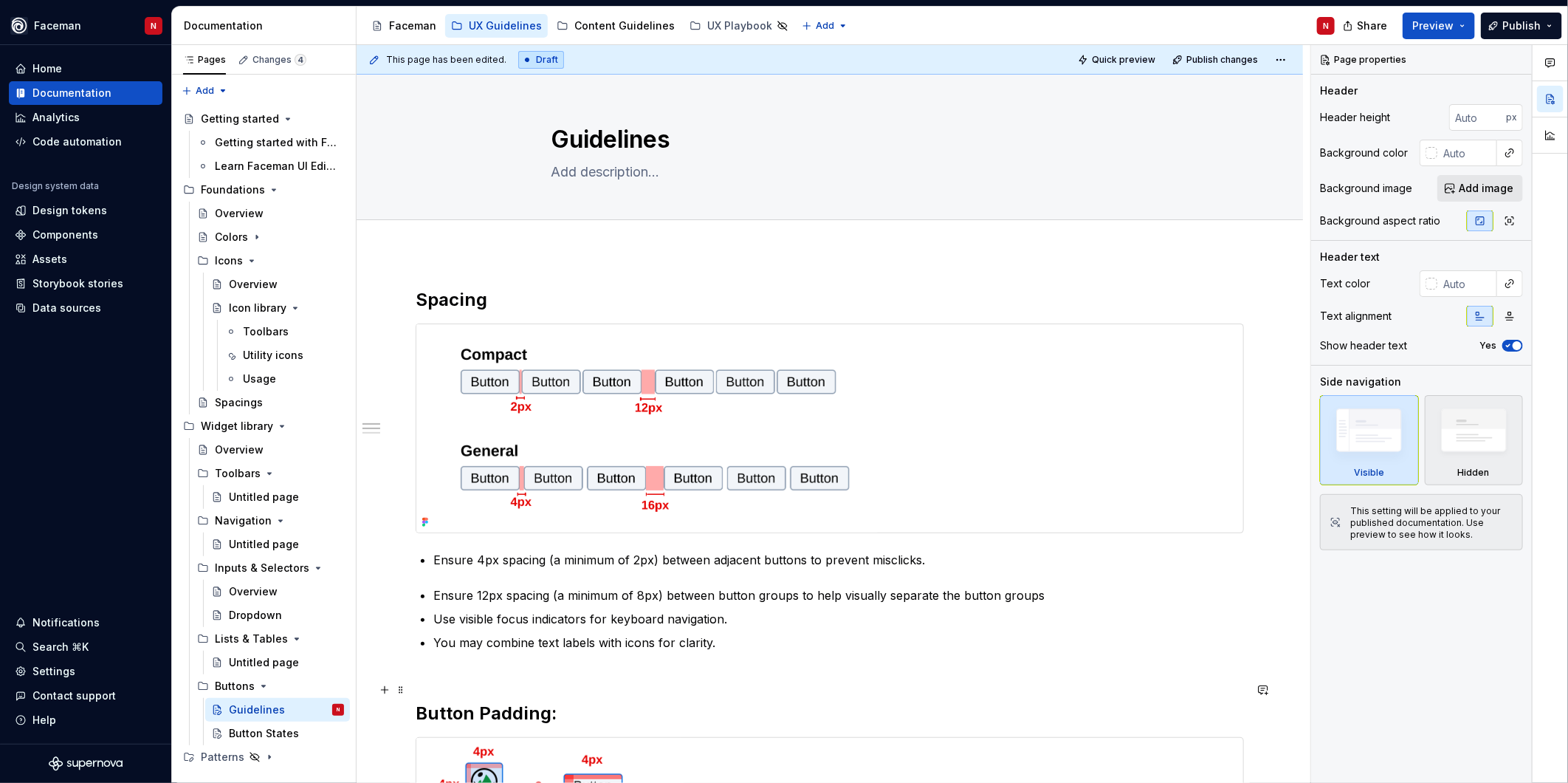
drag, startPoint x: 714, startPoint y: 693, endPoint x: 733, endPoint y: 665, distance: 33.8
click at [714, 693] on h2 "Button Padding:" at bounding box center [829, 702] width 828 height 47
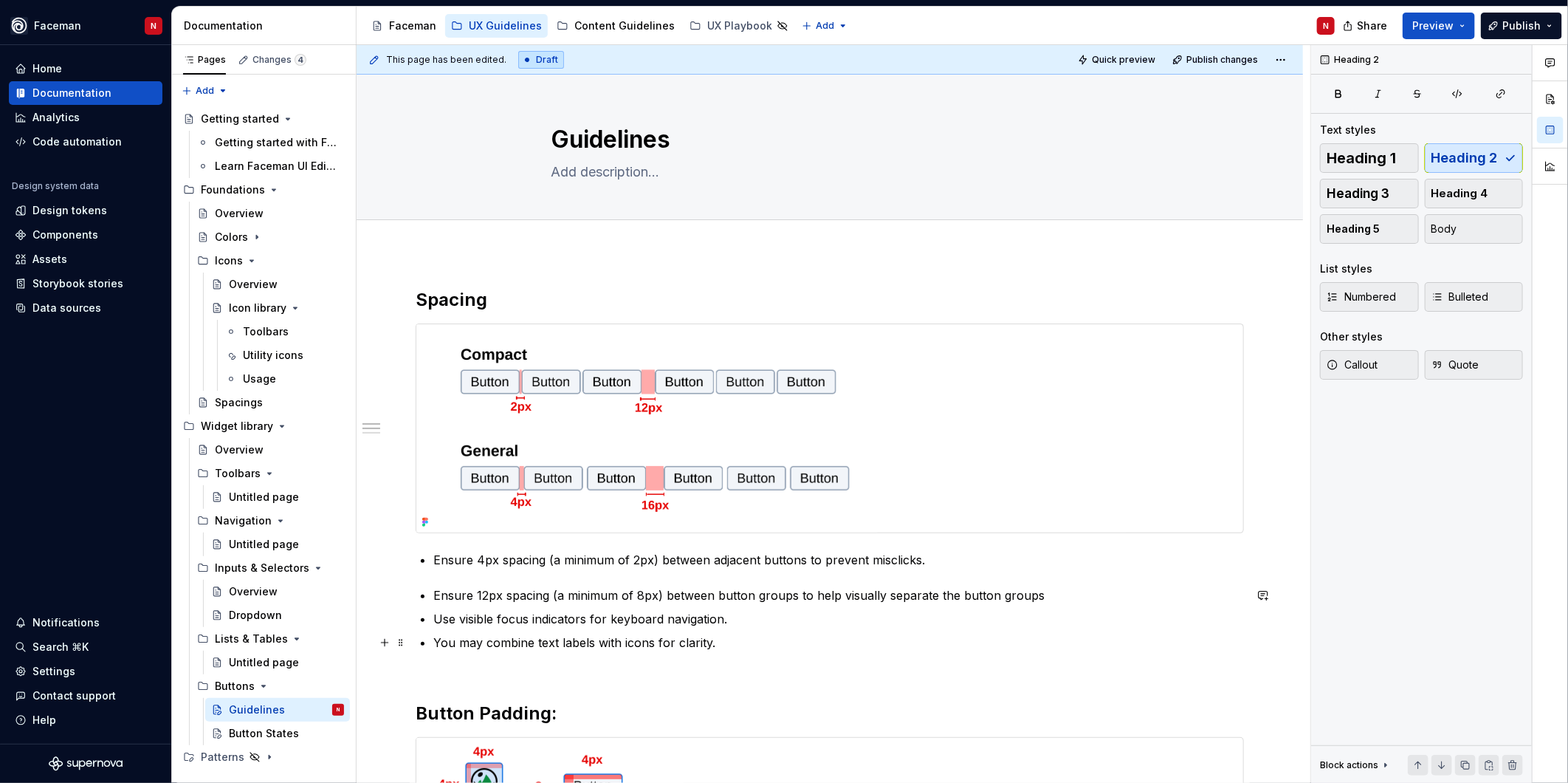
scroll to position [246, 0]
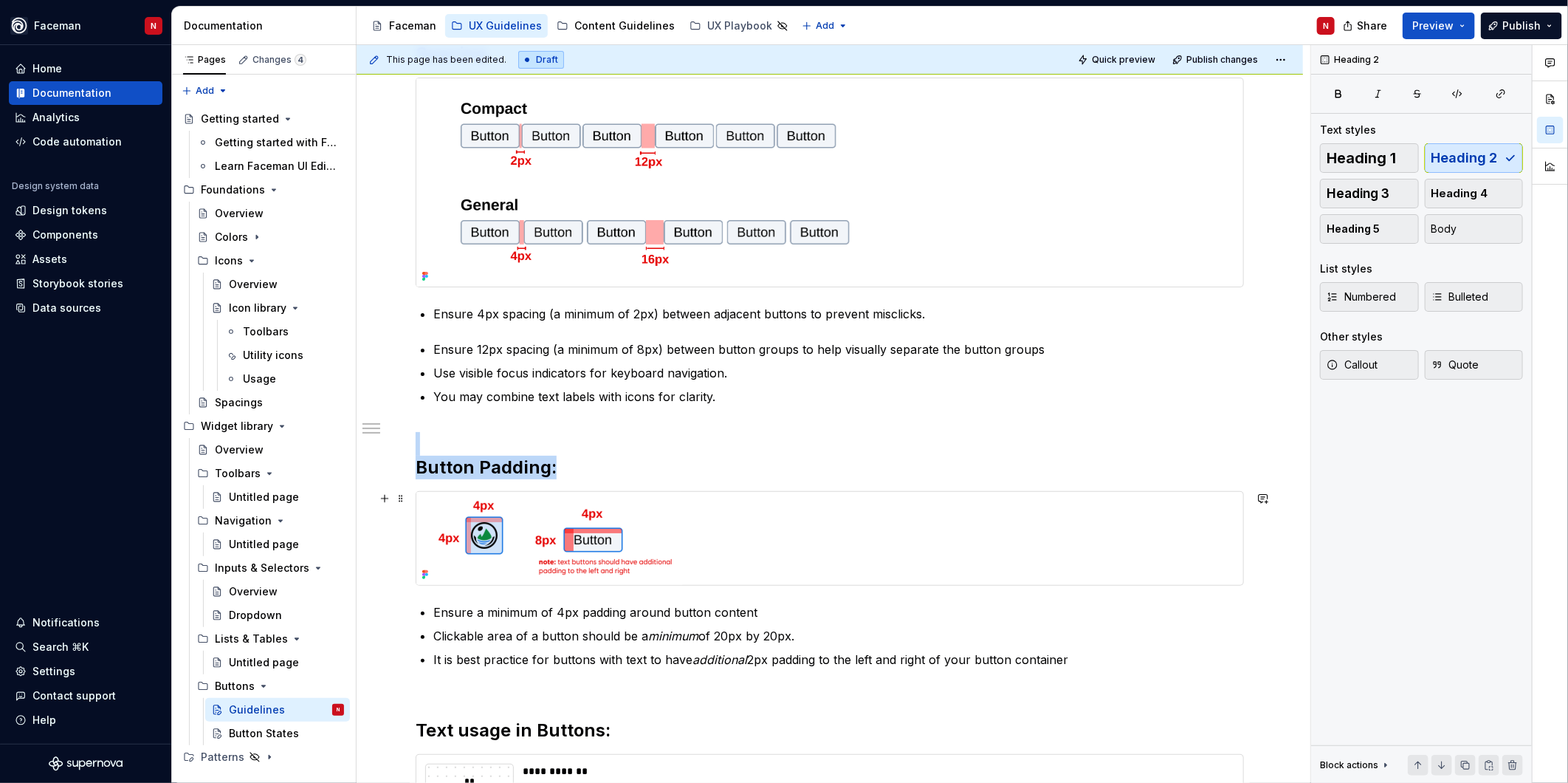
click at [729, 536] on div at bounding box center [829, 539] width 827 height 93
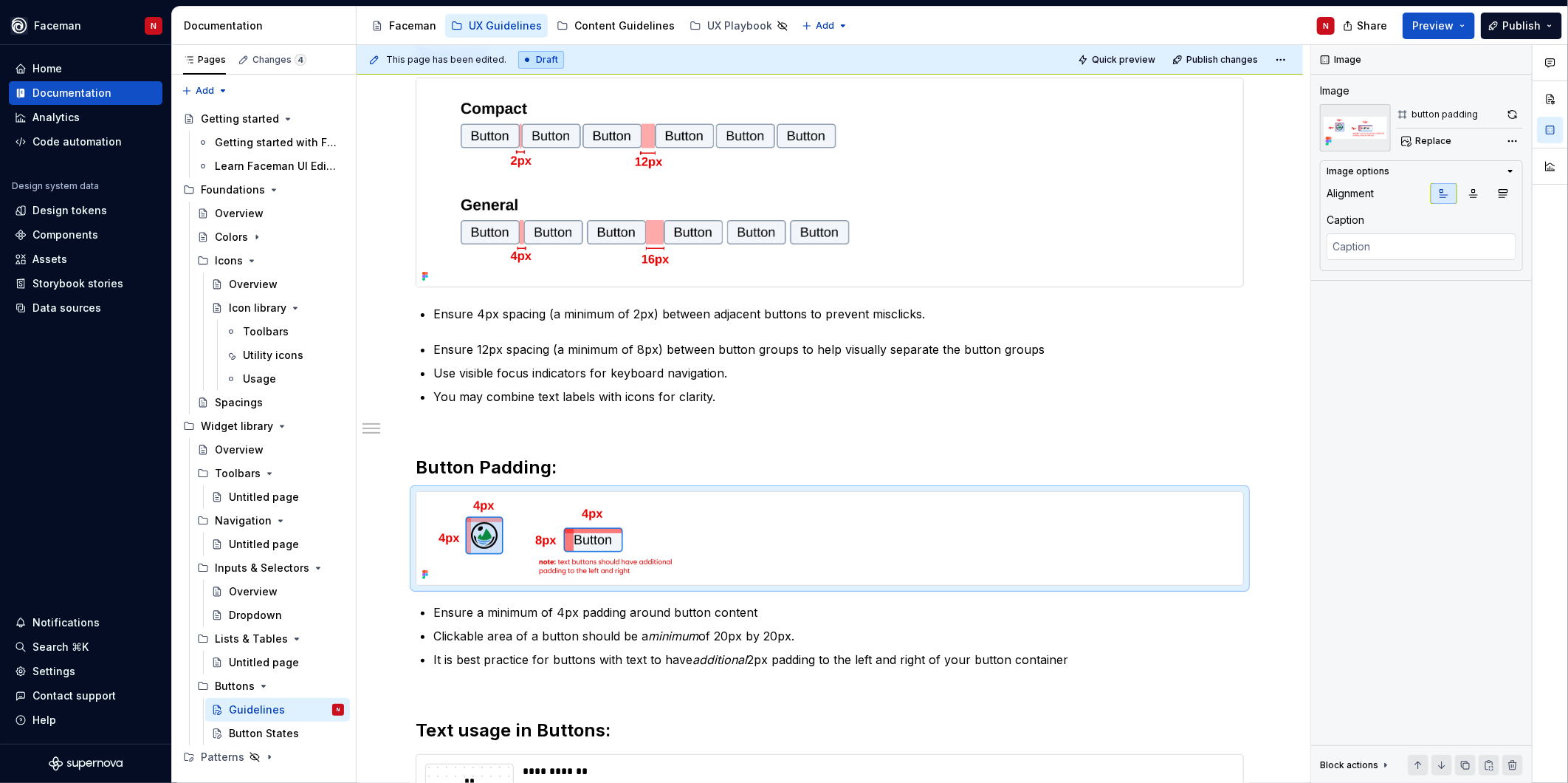
drag, startPoint x: 1515, startPoint y: 111, endPoint x: 1227, endPoint y: 330, distance: 361.8
click at [1515, 113] on button "button" at bounding box center [1512, 115] width 21 height 21
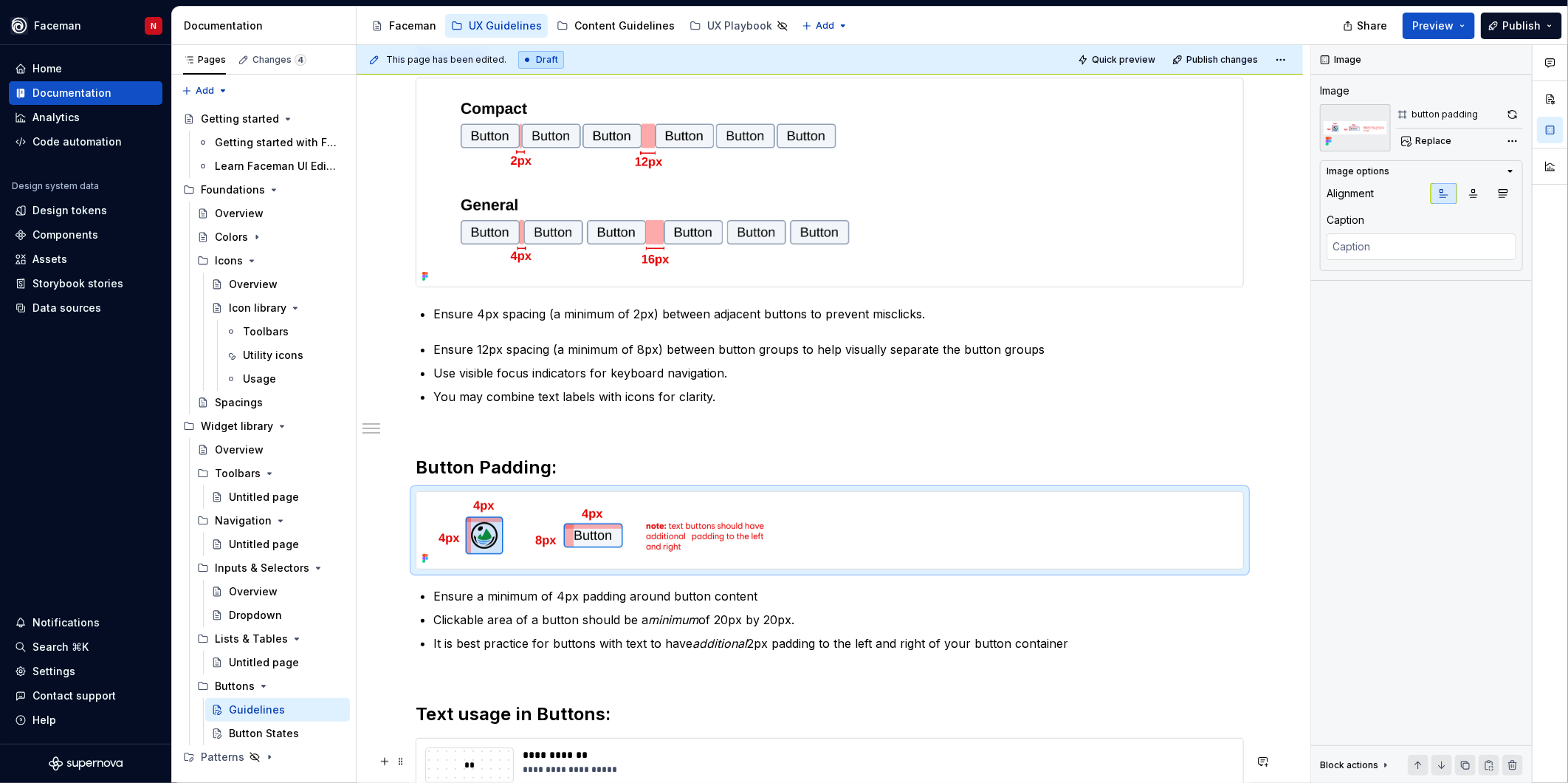
type textarea "*"
